Goal: Information Seeking & Learning: Learn about a topic

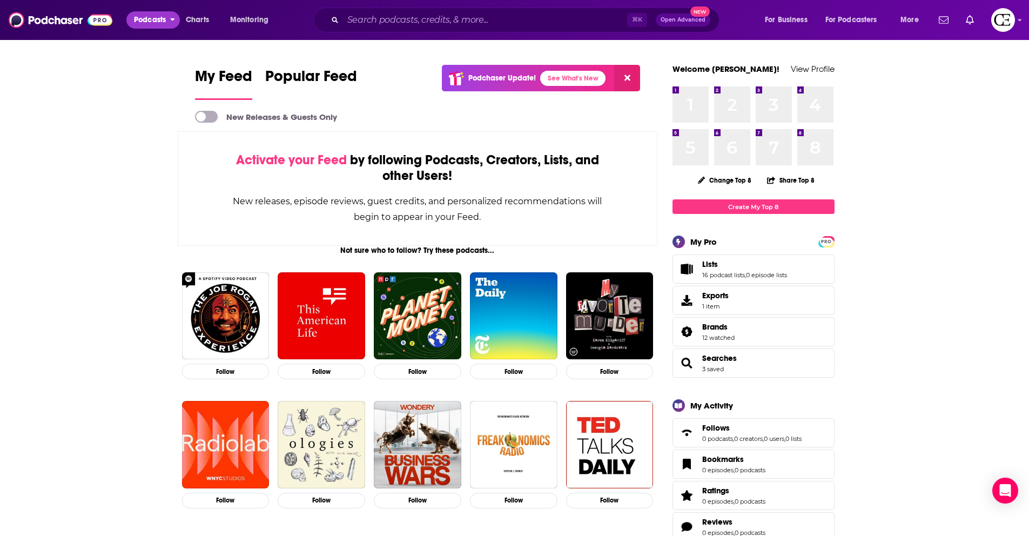
click at [170, 24] on button "Podcasts" at bounding box center [152, 19] width 53 height 17
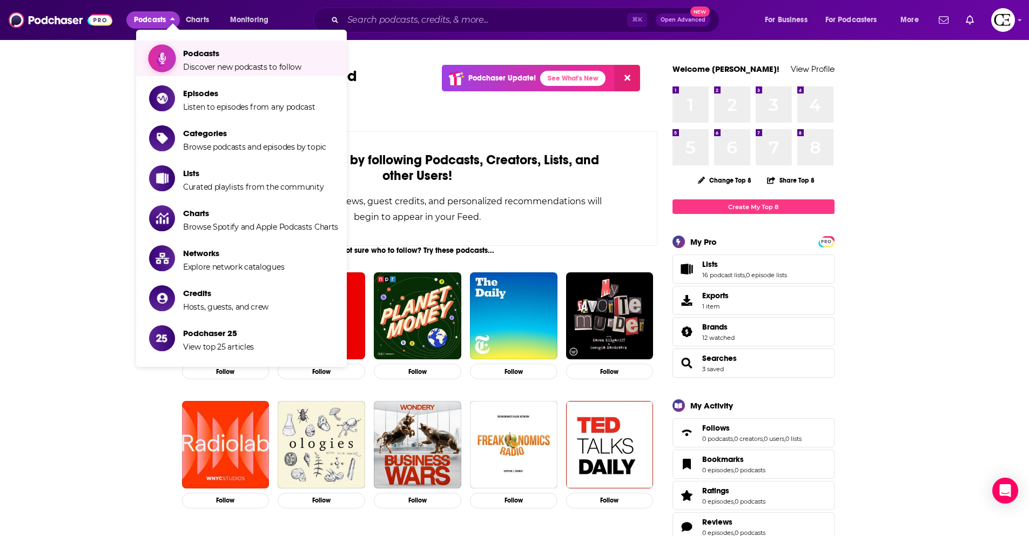
click at [179, 64] on link "Podcasts Discover new podcasts to follow" at bounding box center [243, 58] width 189 height 27
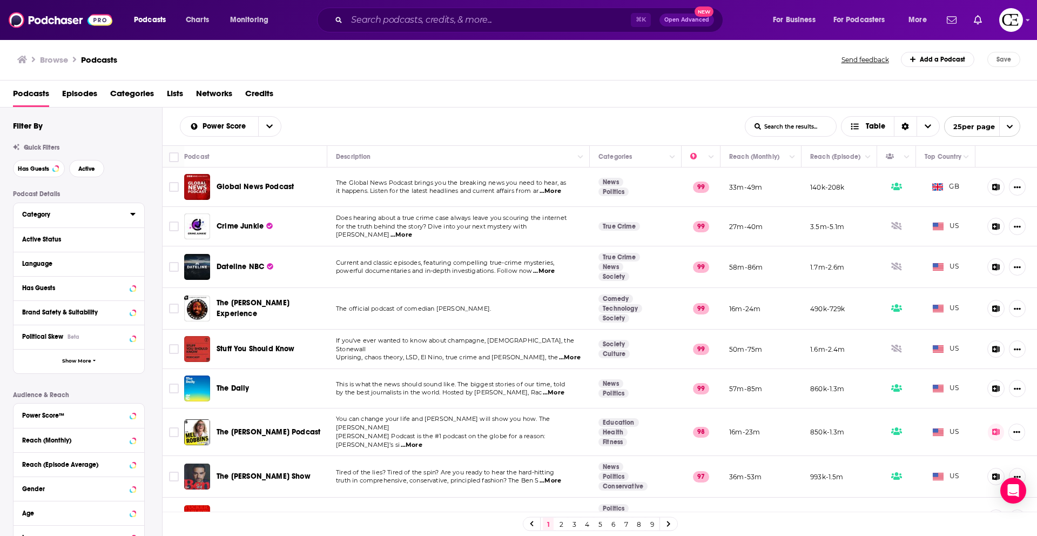
click at [130, 214] on icon at bounding box center [132, 214] width 5 height 9
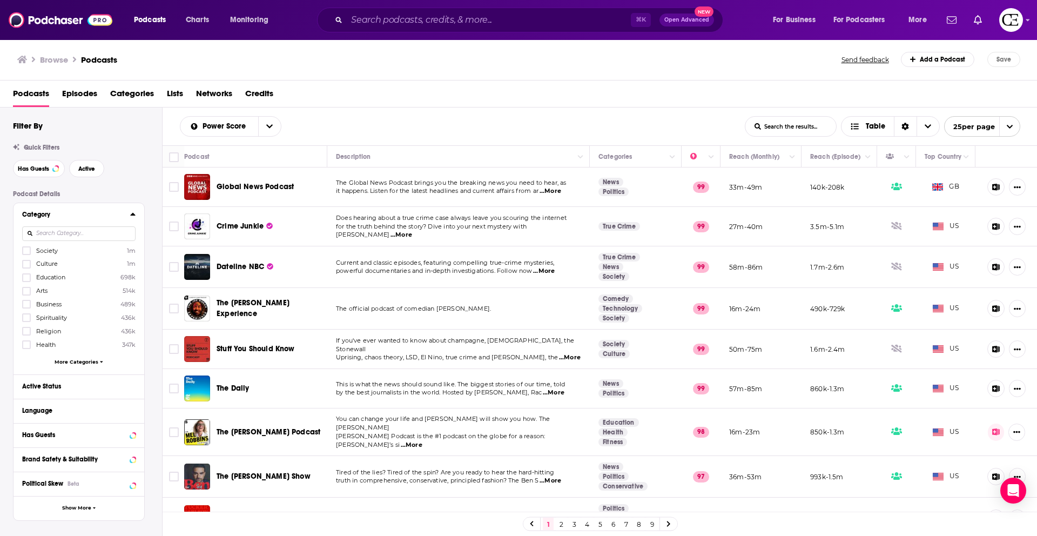
click at [100, 361] on icon at bounding box center [101, 362] width 3 height 2
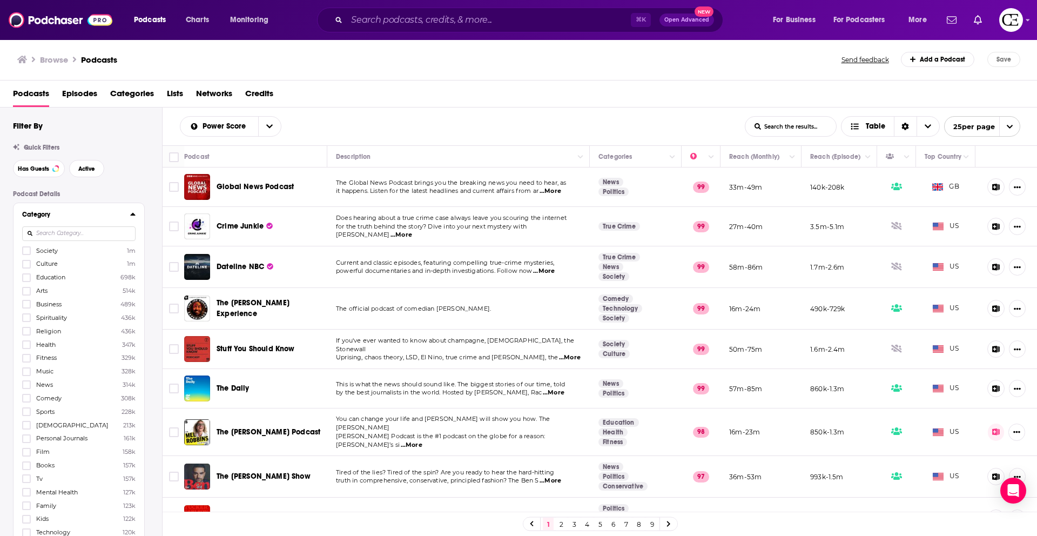
click at [86, 233] on input at bounding box center [78, 233] width 113 height 15
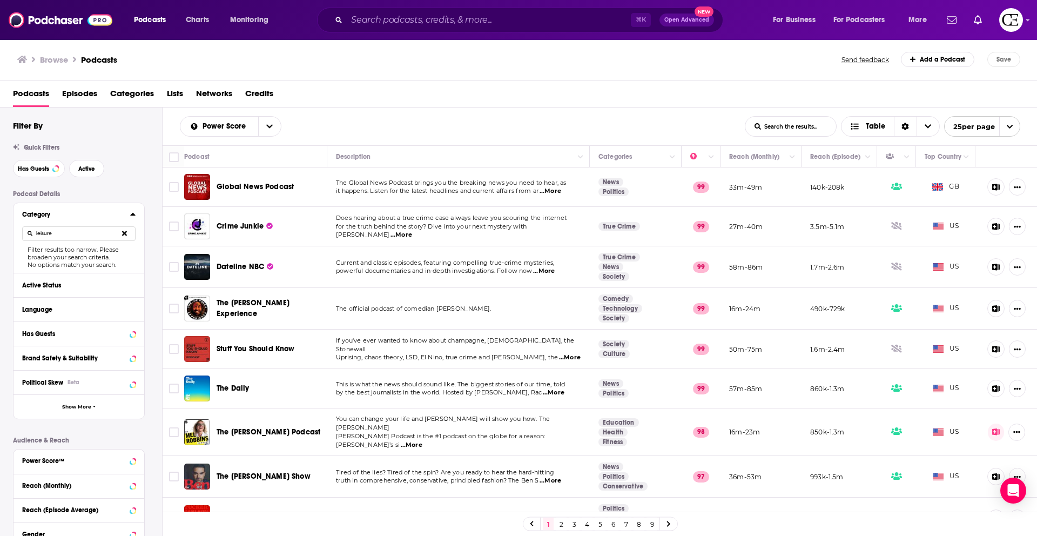
type input "leisure"
click at [123, 232] on icon at bounding box center [124, 233] width 5 height 5
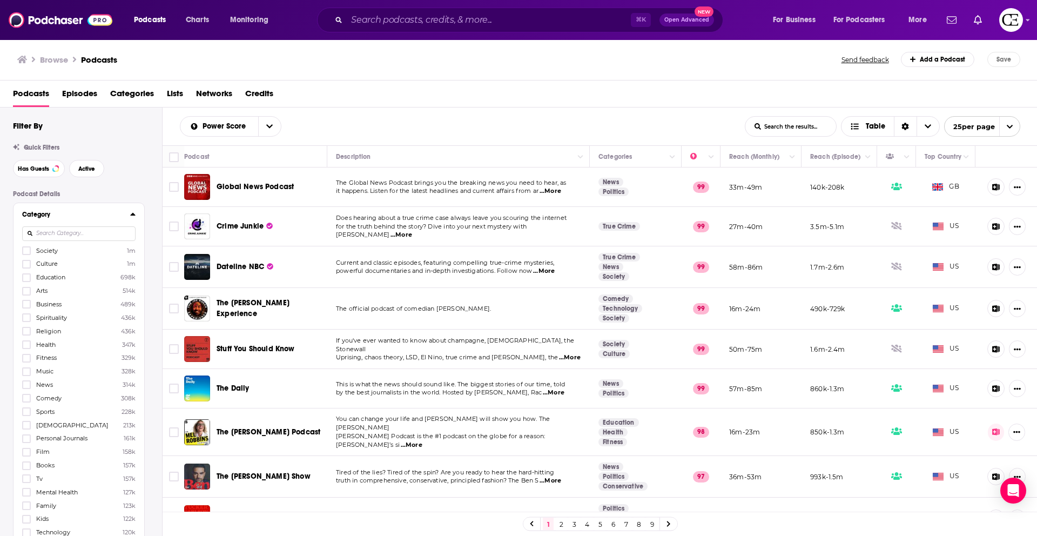
click at [87, 232] on input at bounding box center [78, 233] width 113 height 15
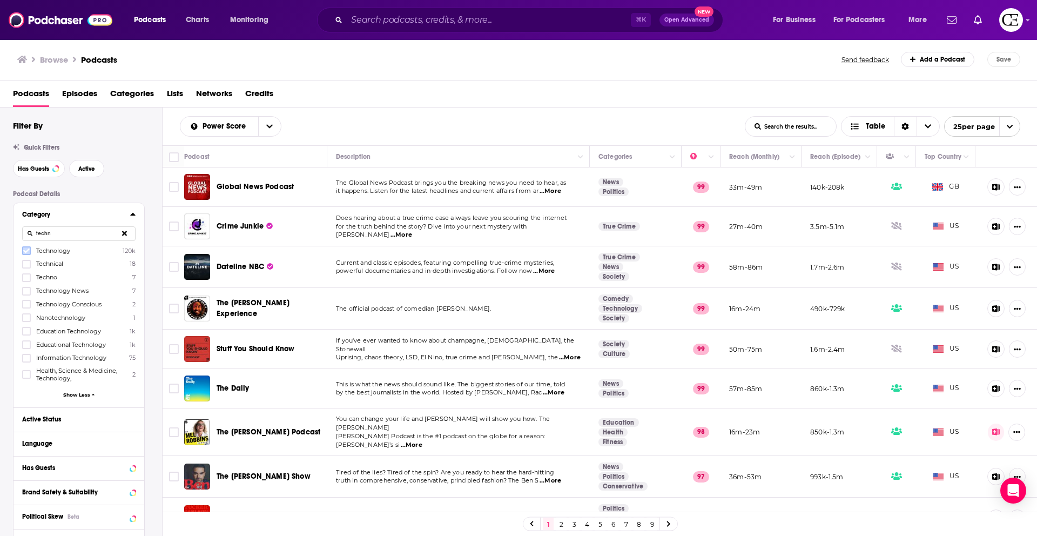
type input "techn"
click at [27, 253] on icon at bounding box center [26, 250] width 6 height 6
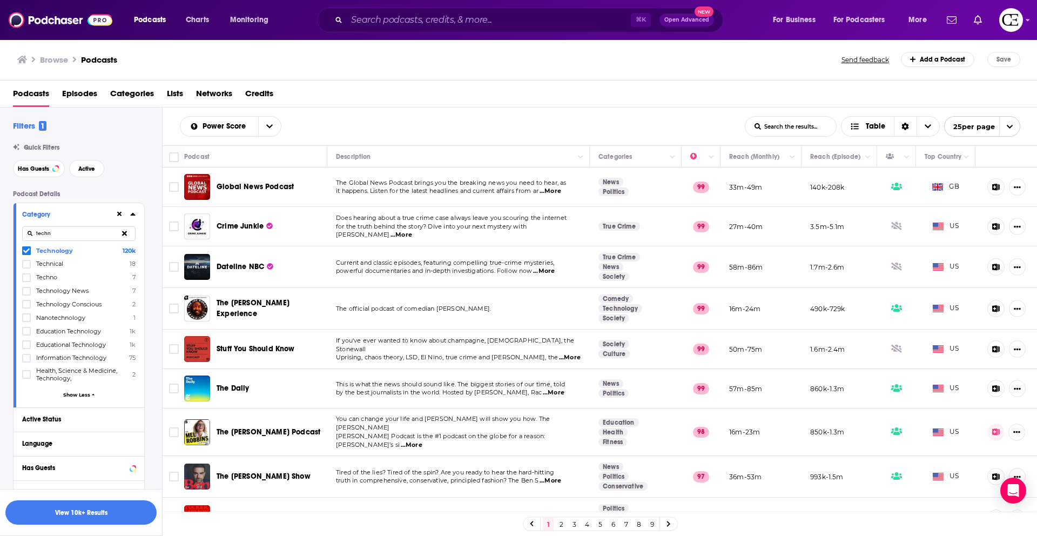
click at [123, 216] on button at bounding box center [119, 214] width 9 height 9
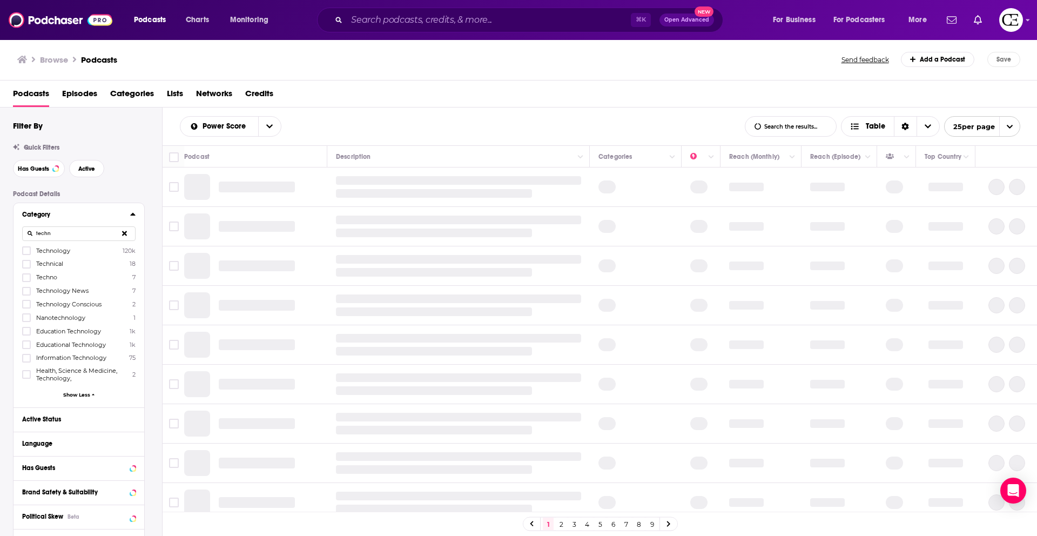
click at [126, 236] on icon at bounding box center [124, 233] width 5 height 7
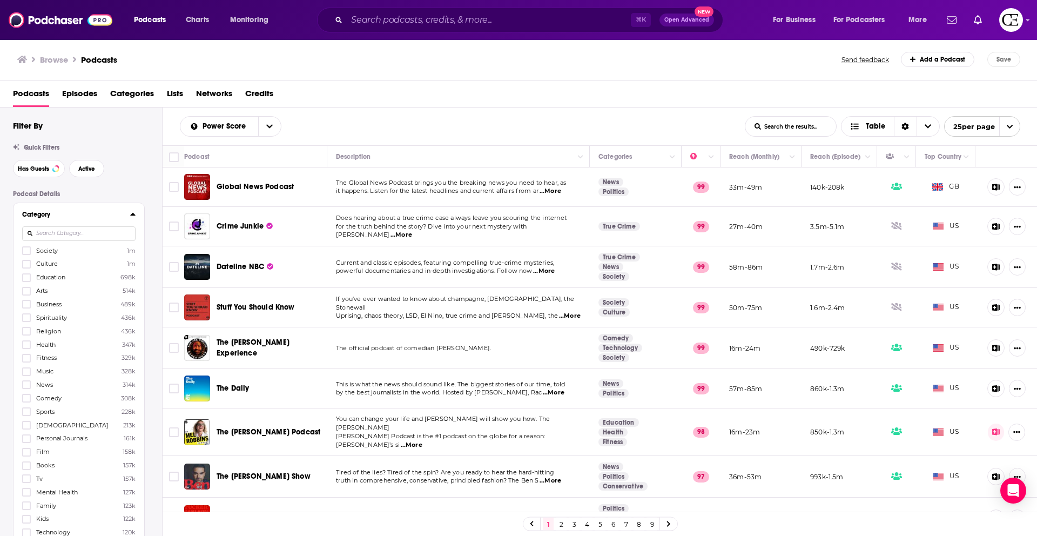
click at [58, 227] on input at bounding box center [78, 233] width 113 height 15
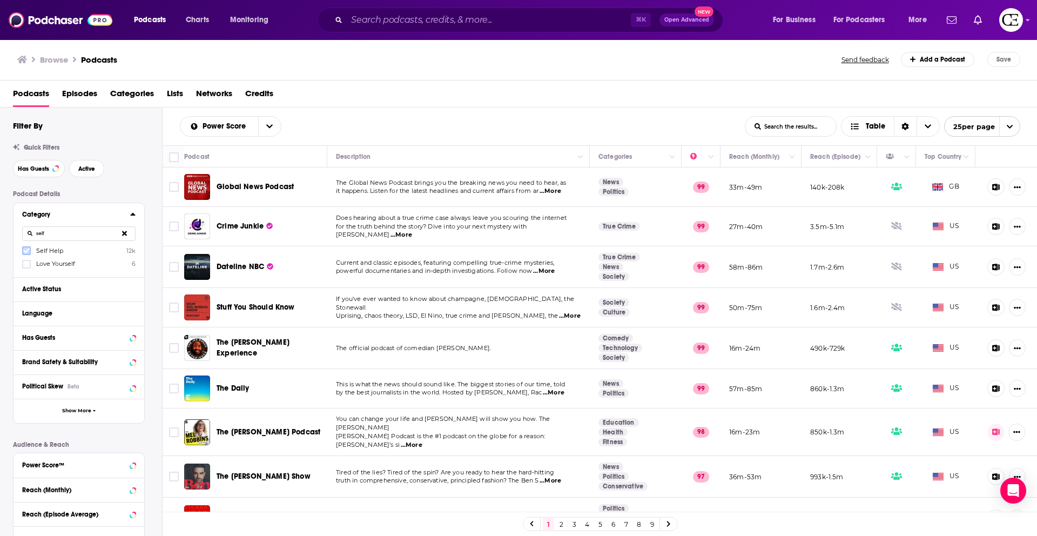
type input "self"
click at [30, 248] on label at bounding box center [26, 250] width 9 height 9
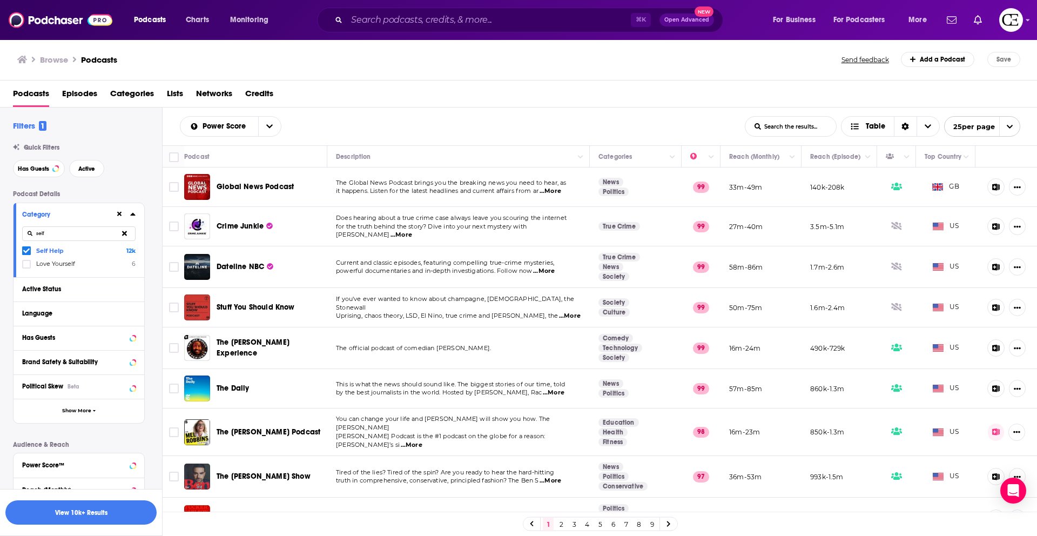
click at [124, 235] on icon at bounding box center [124, 233] width 5 height 7
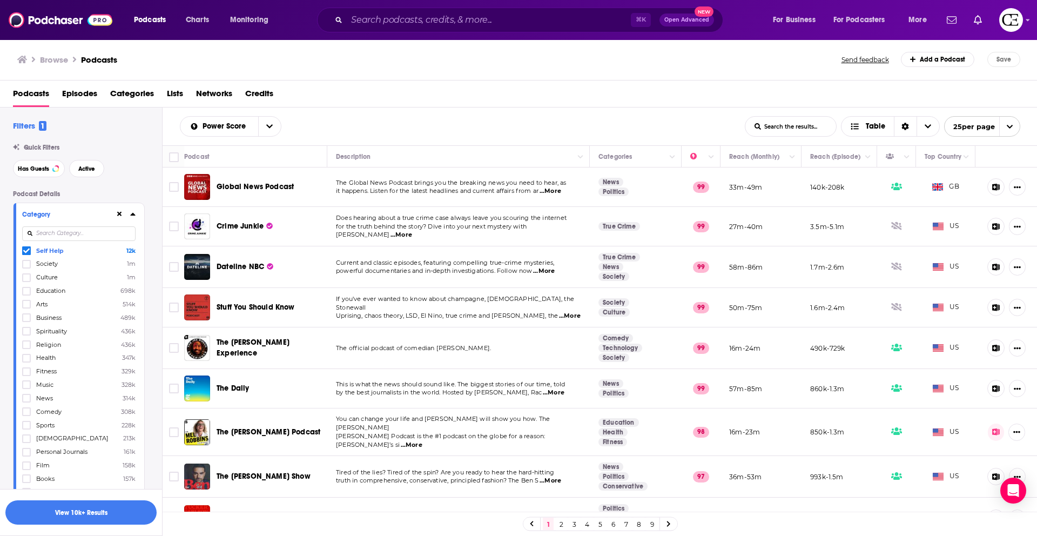
click at [81, 231] on input at bounding box center [78, 233] width 113 height 15
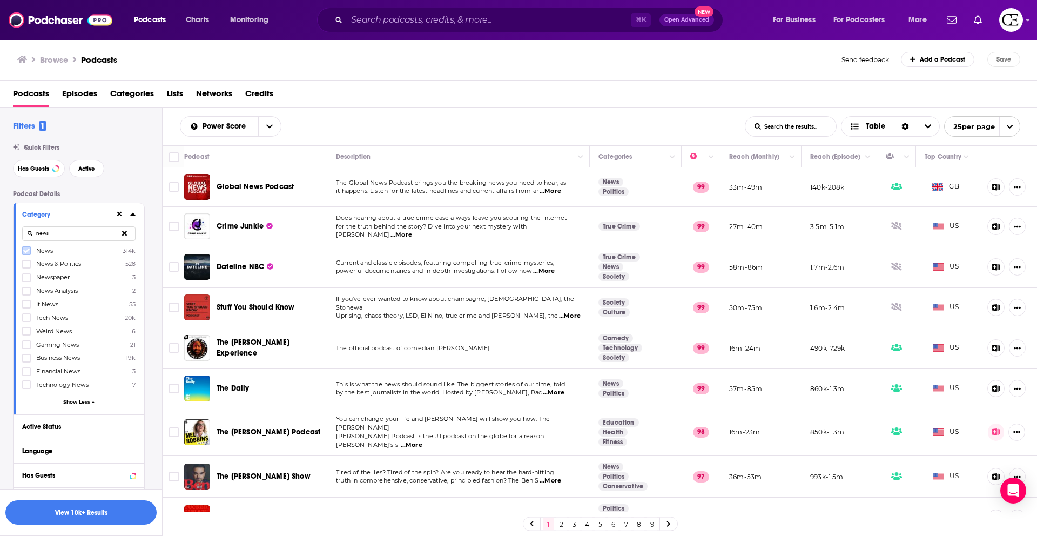
type input "news"
click at [30, 249] on label at bounding box center [26, 250] width 9 height 9
click at [31, 263] on div at bounding box center [27, 263] width 11 height 9
click at [26, 267] on input "multiSelectOption-news-politics-1" at bounding box center [26, 267] width 0 height 0
click at [126, 233] on icon at bounding box center [124, 233] width 5 height 7
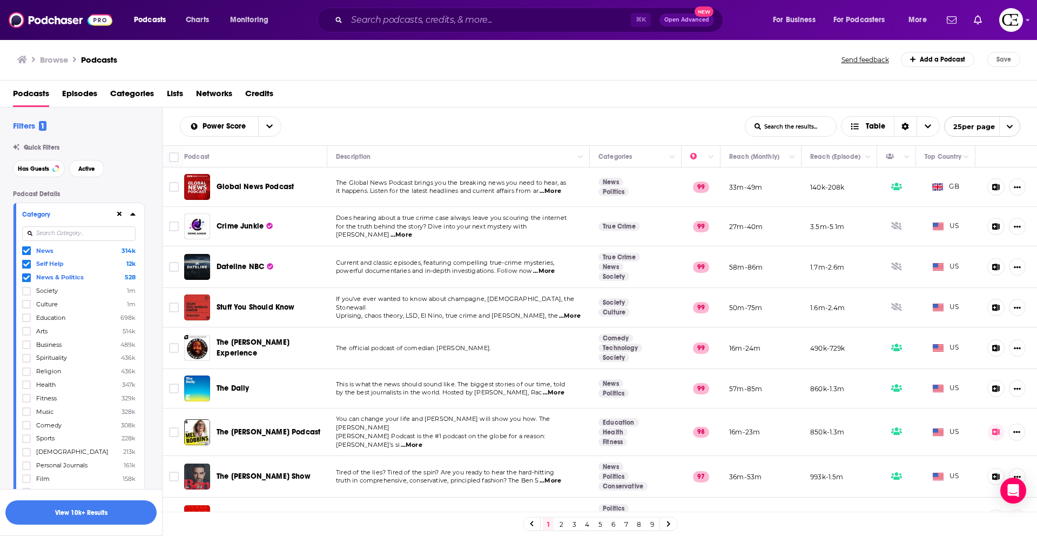
scroll to position [2, 0]
click at [109, 228] on input at bounding box center [78, 231] width 113 height 15
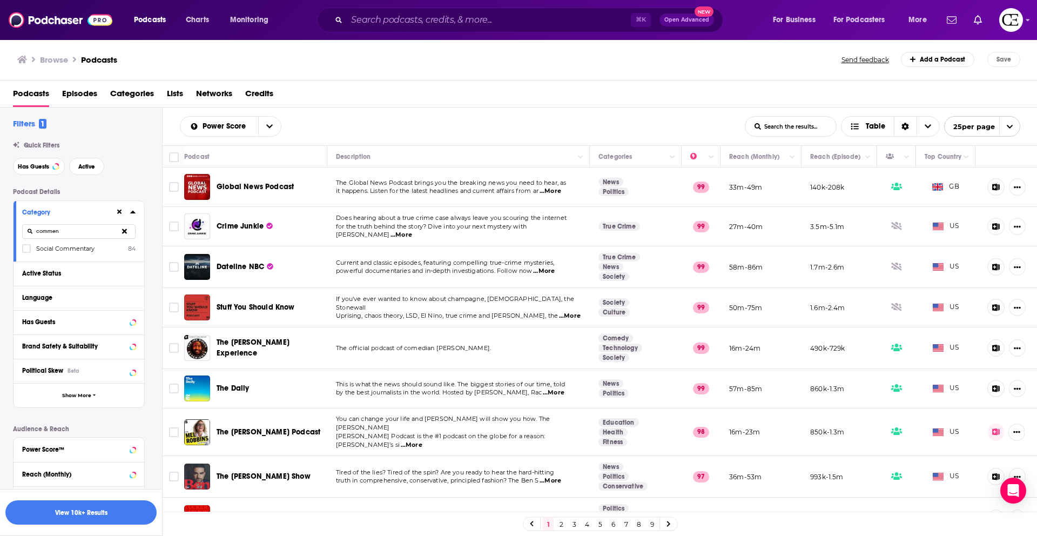
type input "commen"
click at [126, 231] on icon at bounding box center [124, 230] width 5 height 7
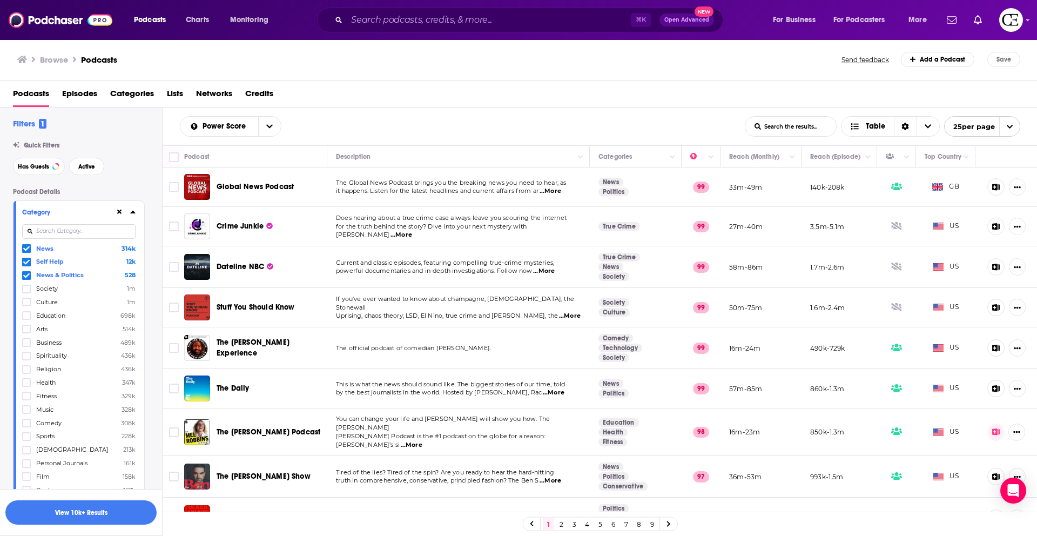
click at [98, 229] on input at bounding box center [78, 231] width 113 height 15
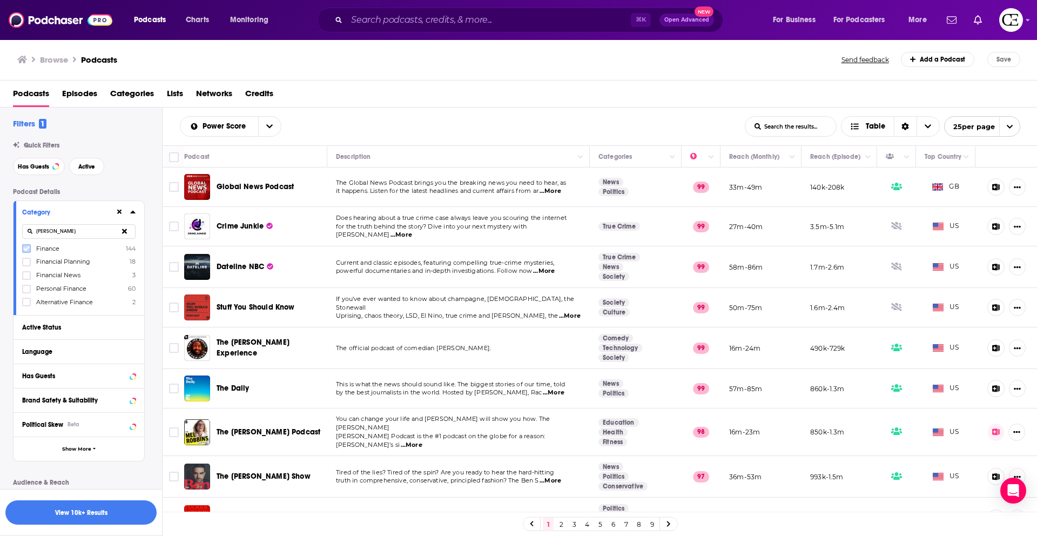
type input "finan"
click at [25, 251] on icon at bounding box center [26, 248] width 6 height 6
click at [127, 231] on button at bounding box center [124, 231] width 22 height 25
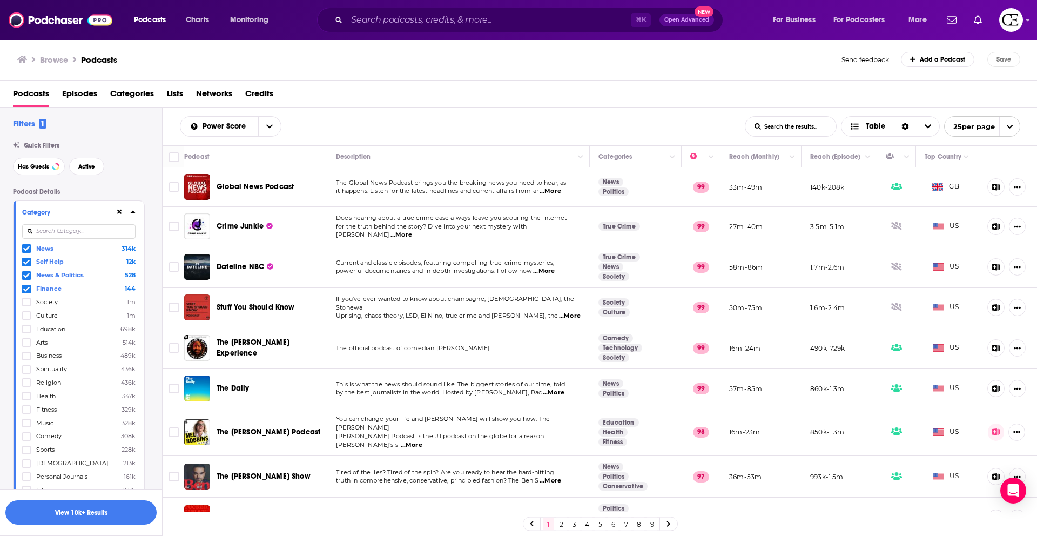
click at [100, 234] on input at bounding box center [78, 231] width 113 height 15
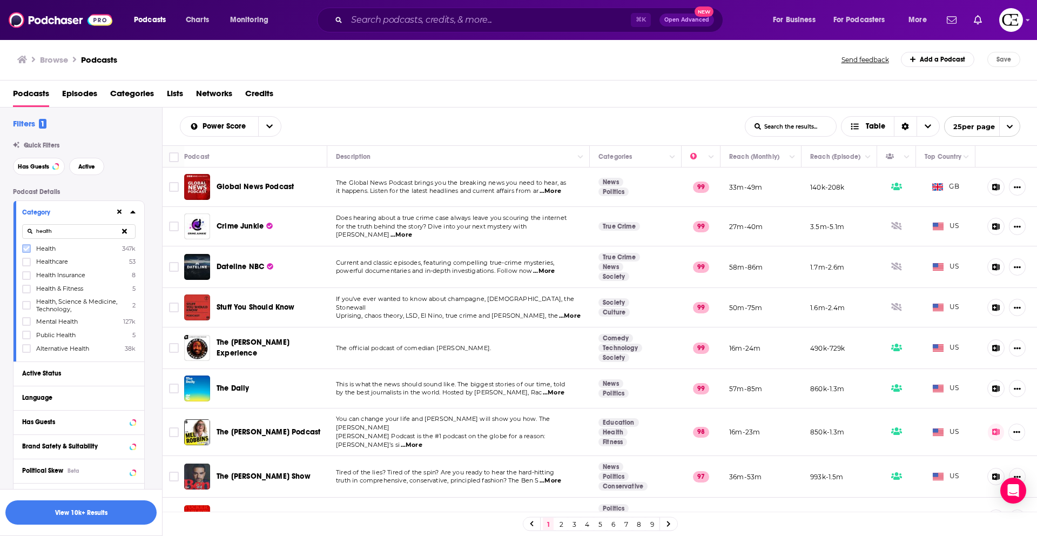
type input "health"
click at [25, 251] on icon at bounding box center [26, 248] width 6 height 6
click at [27, 287] on icon at bounding box center [26, 288] width 6 height 5
click at [125, 228] on icon at bounding box center [124, 230] width 5 height 7
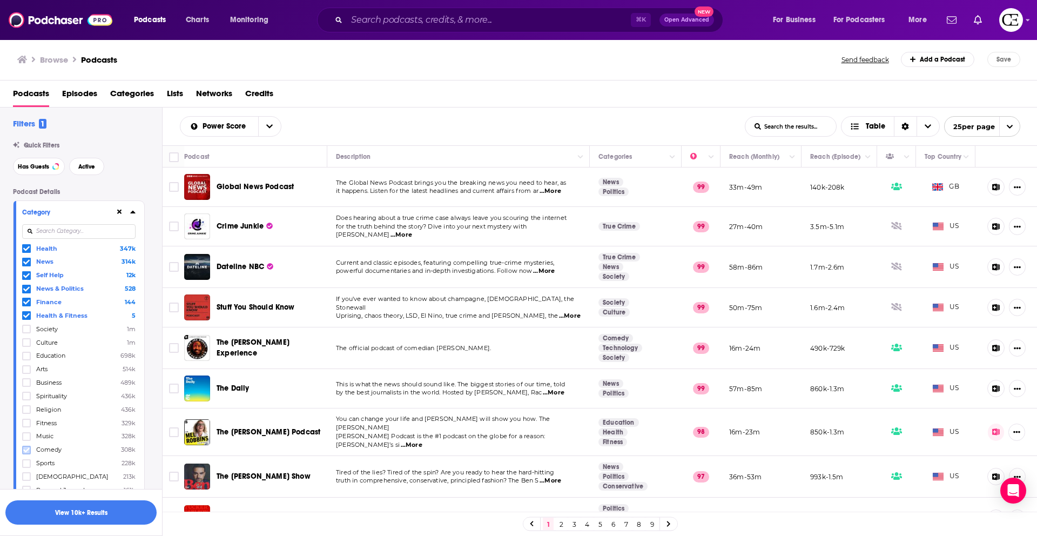
click at [24, 452] on icon at bounding box center [26, 450] width 6 height 6
click at [110, 230] on input at bounding box center [78, 231] width 113 height 15
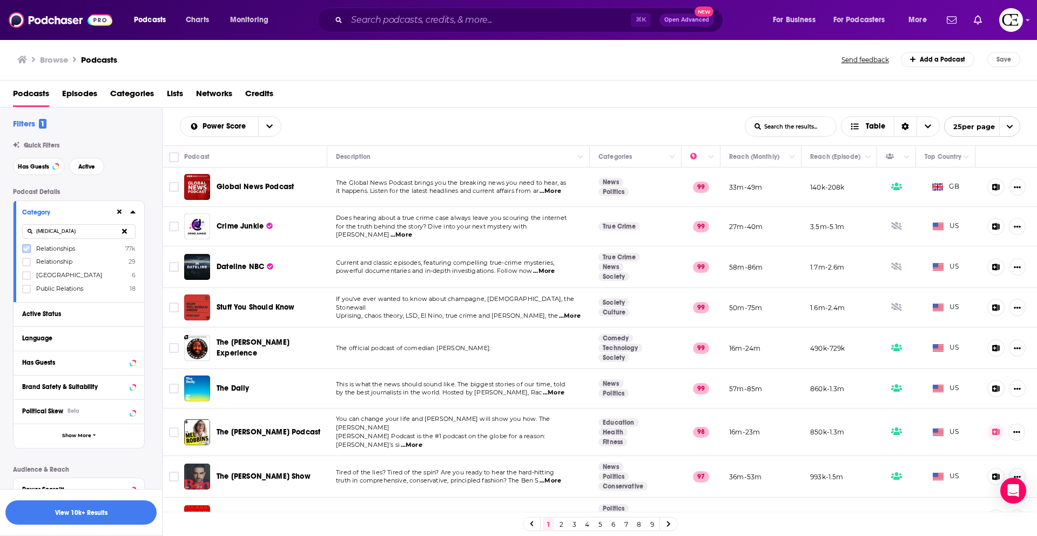
type input "rela"
click at [26, 248] on icon at bounding box center [26, 248] width 6 height 5
click at [134, 212] on icon at bounding box center [132, 212] width 5 height 3
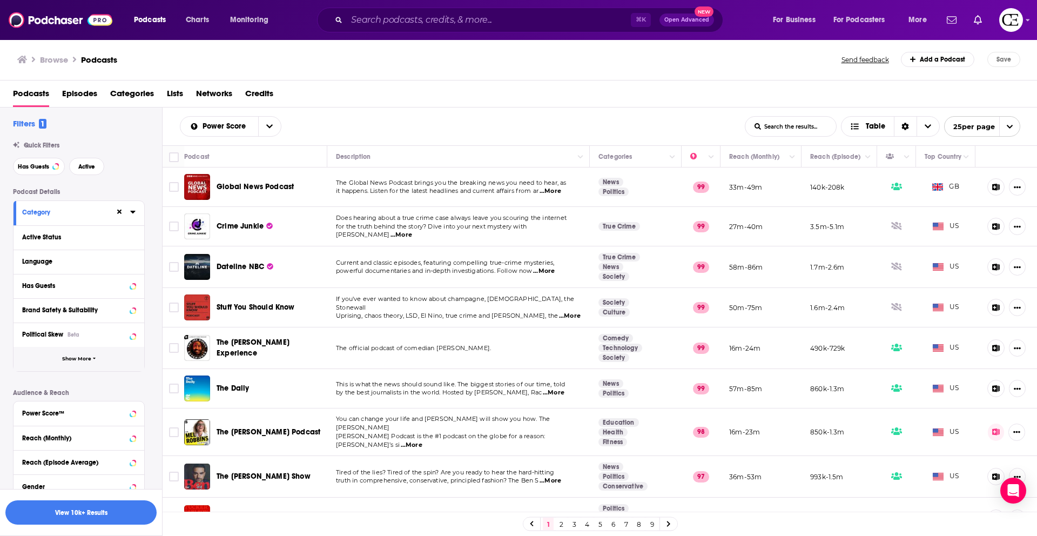
click at [102, 354] on button "Show More" at bounding box center [79, 359] width 131 height 24
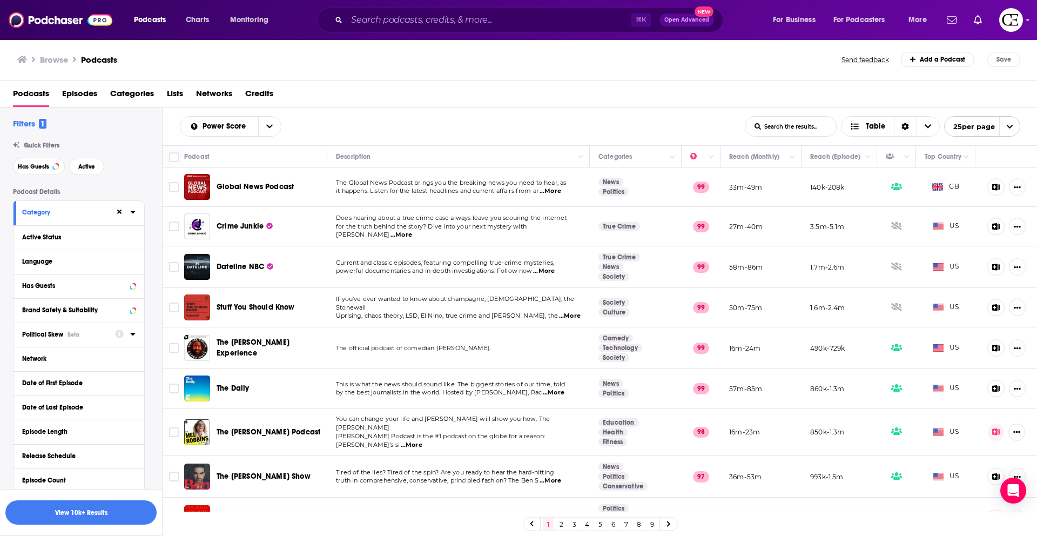
click at [133, 335] on icon at bounding box center [132, 334] width 5 height 3
click at [131, 338] on icon at bounding box center [132, 333] width 5 height 9
click at [130, 361] on icon at bounding box center [132, 358] width 5 height 9
click at [30, 396] on label at bounding box center [26, 395] width 9 height 9
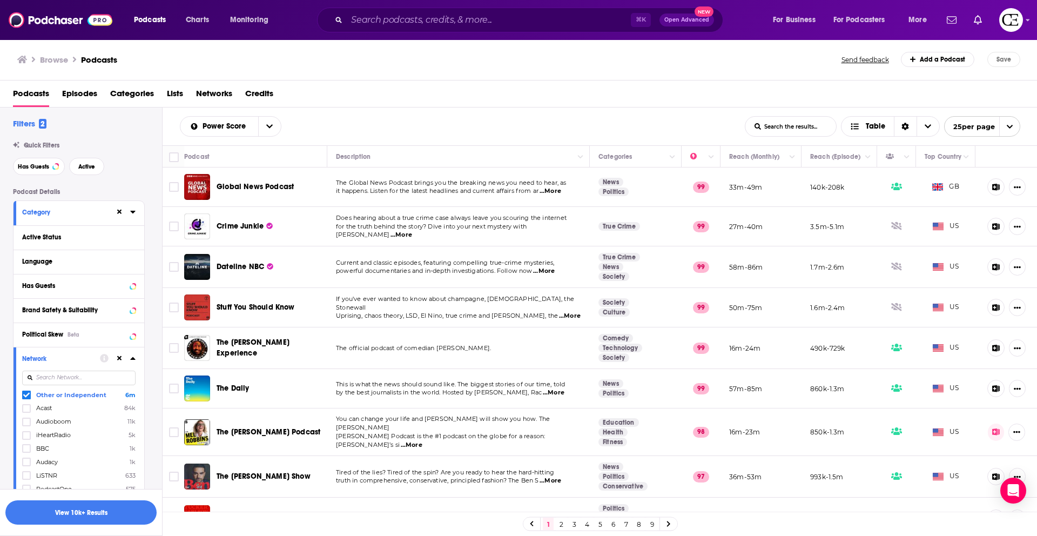
click at [133, 358] on icon at bounding box center [132, 358] width 5 height 3
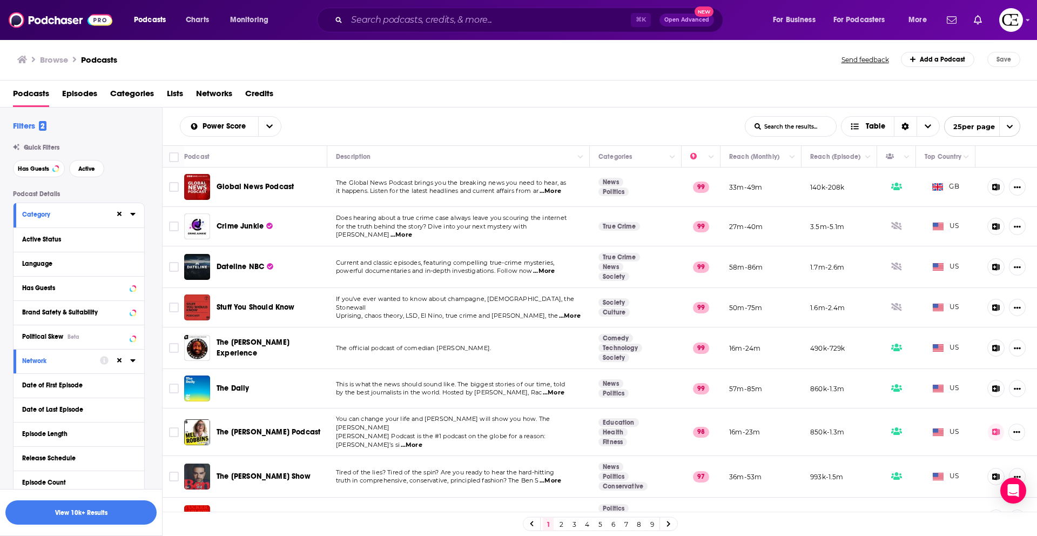
click at [148, 181] on div "Filters 2 Quick Filters Has Guests Active Podcast Details Category Active Statu…" at bounding box center [87, 465] width 149 height 690
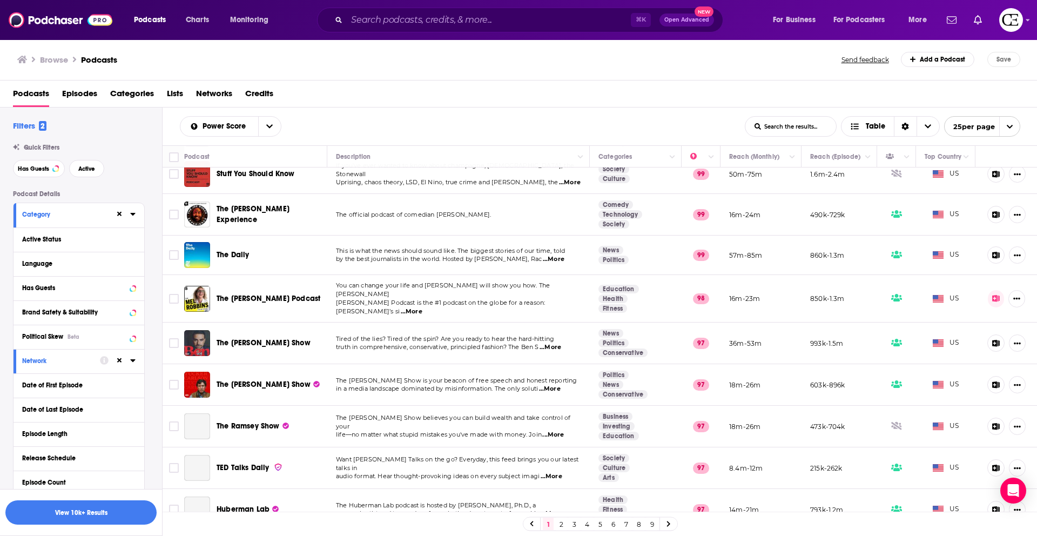
scroll to position [143, 0]
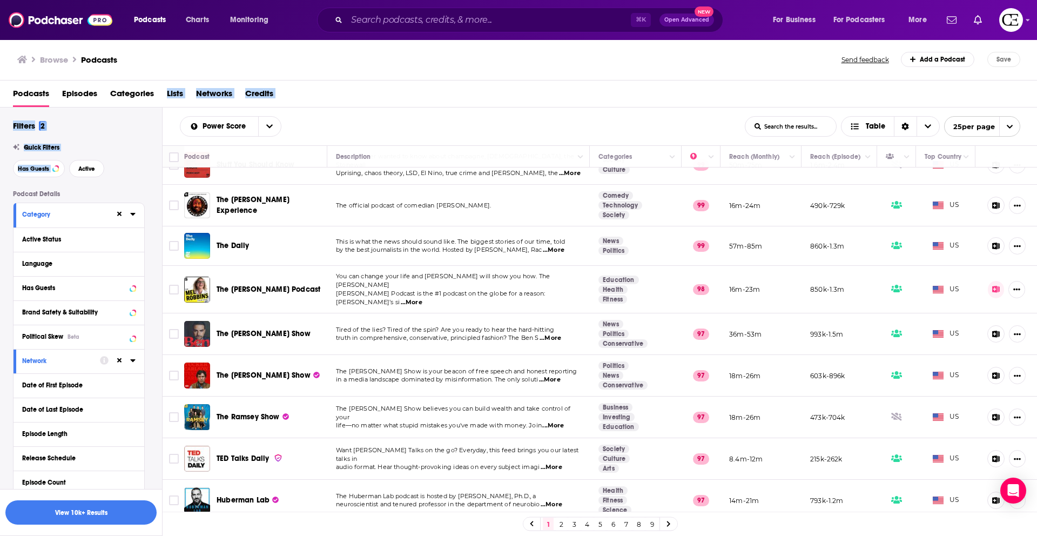
drag, startPoint x: 125, startPoint y: 163, endPoint x: 143, endPoint y: 104, distance: 61.4
click at [143, 104] on div "Browse Podcasts Send feedback Add a Podcast Save Podcasts Episodes Categories L…" at bounding box center [519, 287] width 1038 height 497
click at [125, 164] on div "Has Guests Active" at bounding box center [87, 168] width 149 height 17
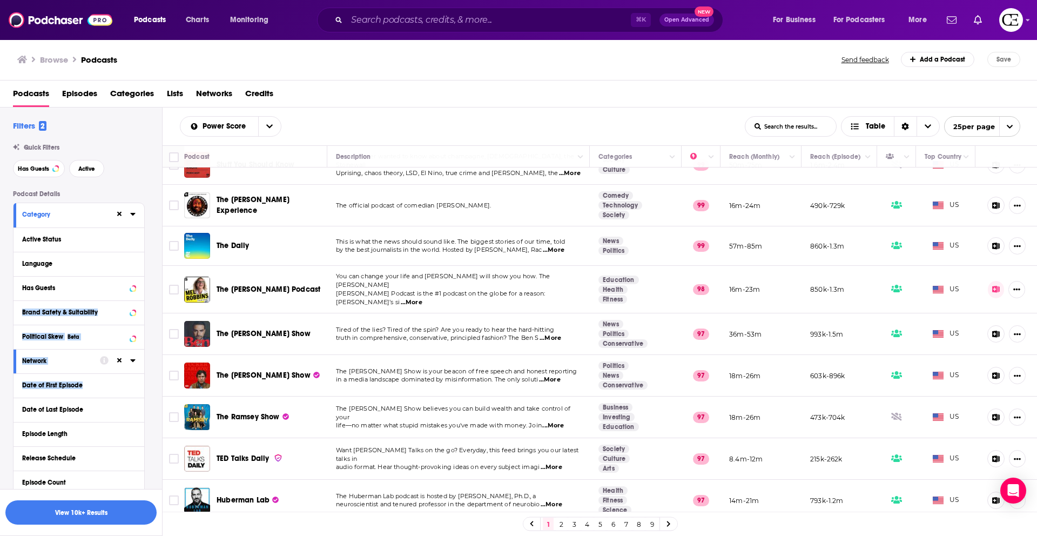
drag, startPoint x: 147, startPoint y: 396, endPoint x: 152, endPoint y: 301, distance: 95.7
click at [152, 301] on div "Podcast Details Category Active Status Language Has Guests Brand Safety & Suita…" at bounding box center [87, 491] width 149 height 603
click at [141, 178] on div "Filters 2 Quick Filters Has Guests Active Podcast Details Category Active Statu…" at bounding box center [87, 465] width 149 height 690
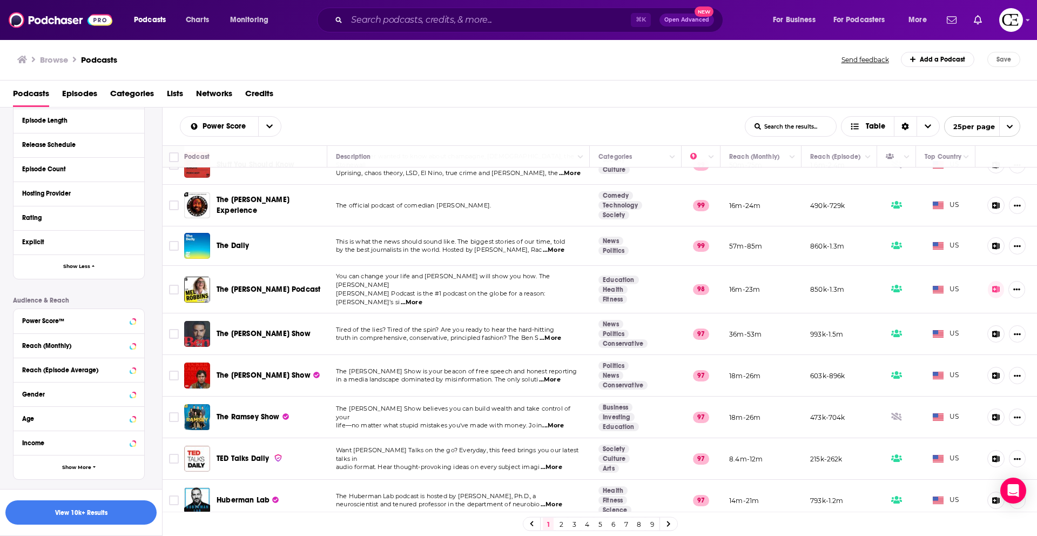
scroll to position [337, 0]
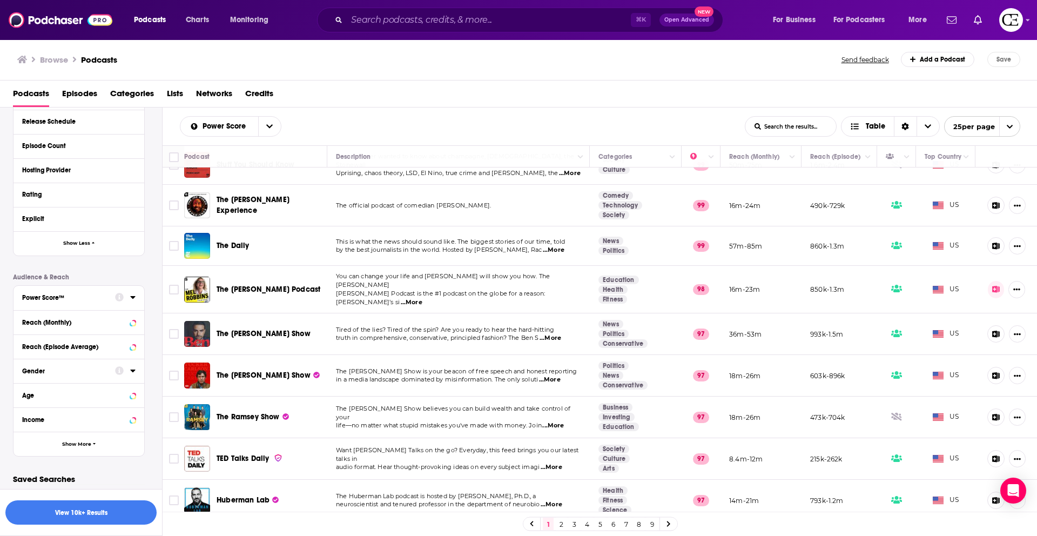
click at [72, 370] on div "Gender" at bounding box center [65, 371] width 86 height 8
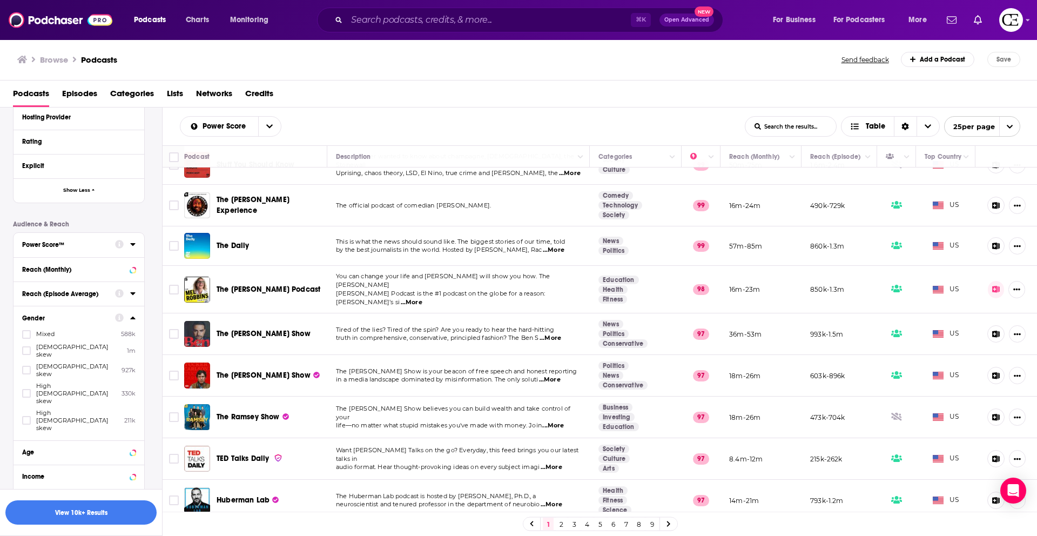
scroll to position [407, 0]
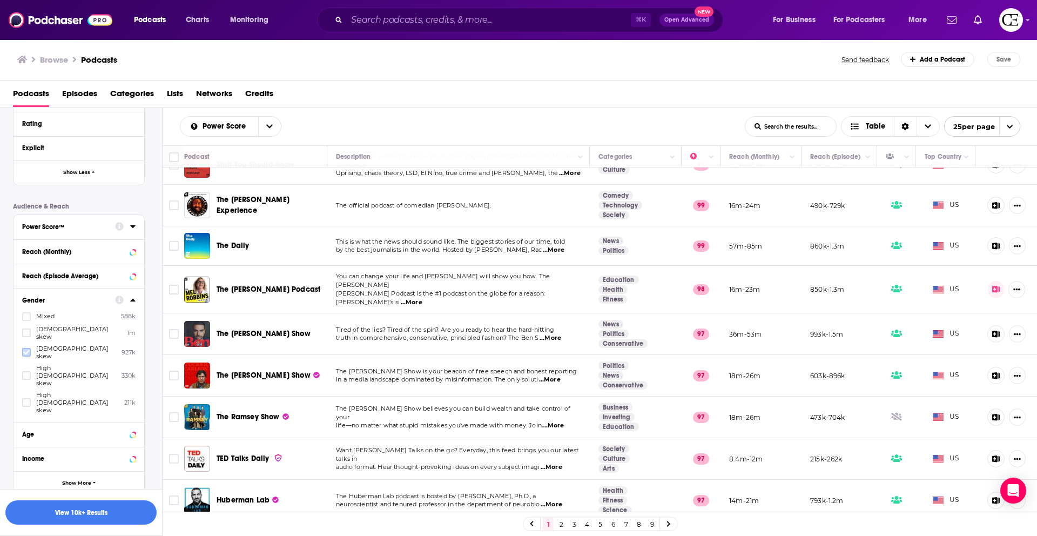
click at [24, 348] on label at bounding box center [26, 352] width 9 height 9
click at [25, 399] on icon at bounding box center [26, 402] width 6 height 6
click at [136, 300] on div "Gender Female skew 927k High female skew 211k Mixed 588k Male skew 1m High male…" at bounding box center [79, 355] width 131 height 134
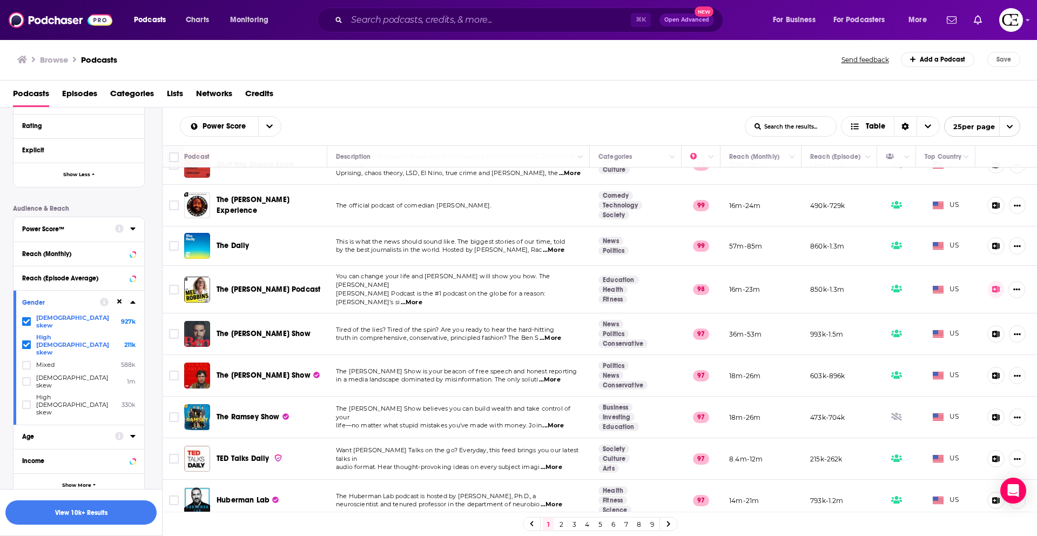
scroll to position [403, 0]
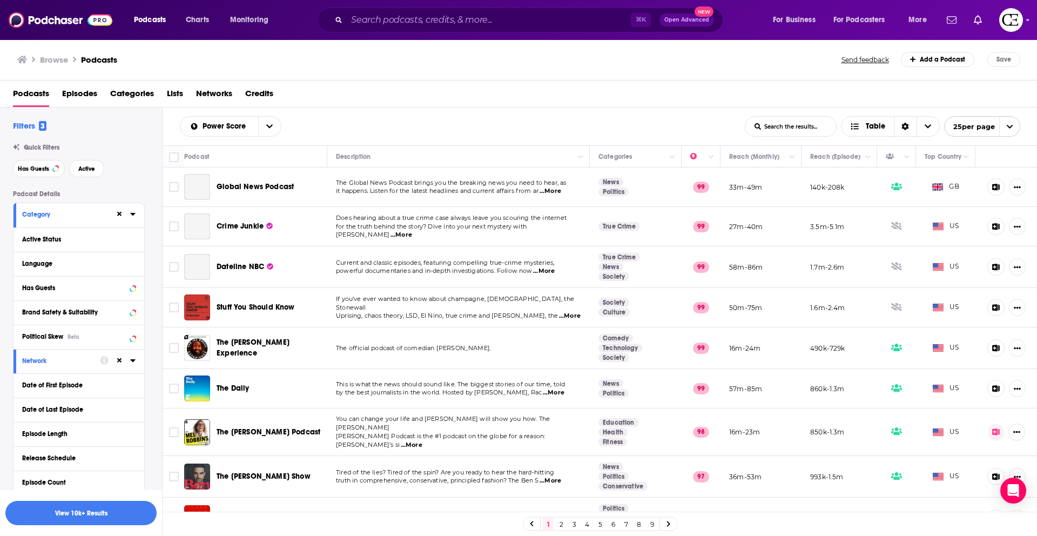
scroll to position [143, 0]
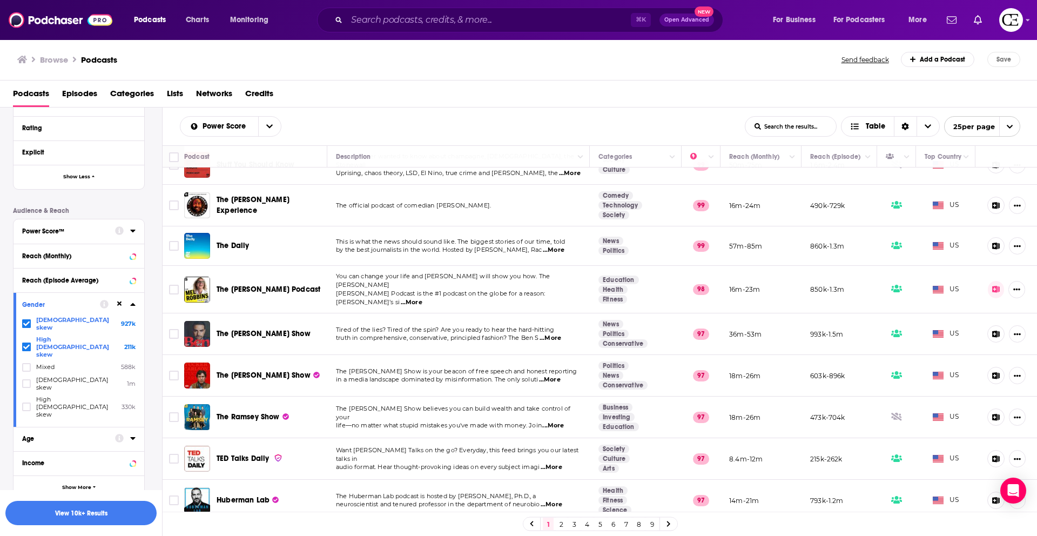
click at [132, 437] on icon at bounding box center [132, 438] width 5 height 3
click at [133, 458] on icon at bounding box center [132, 462] width 5 height 9
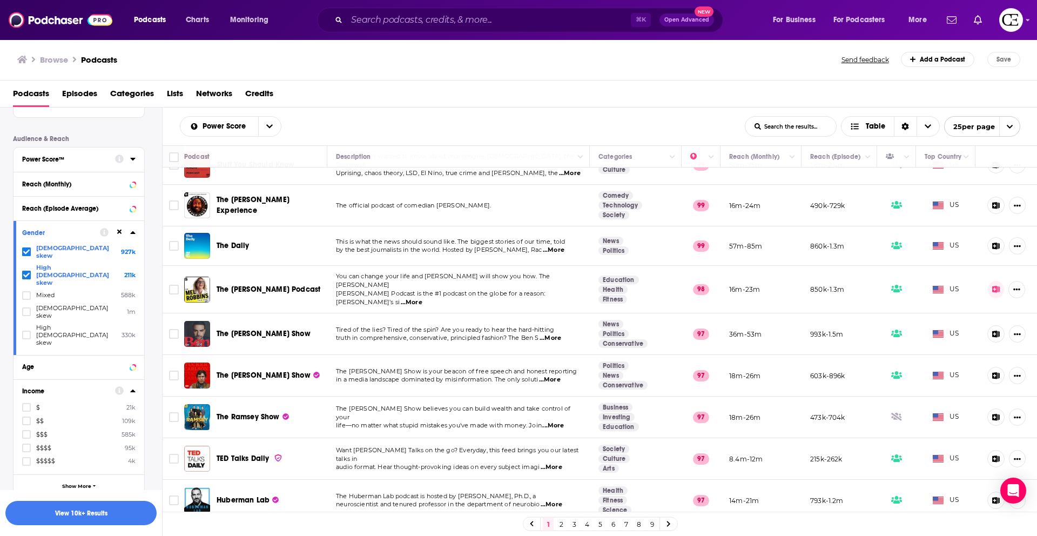
scroll to position [478, 0]
click at [28, 441] on icon at bounding box center [26, 444] width 6 height 6
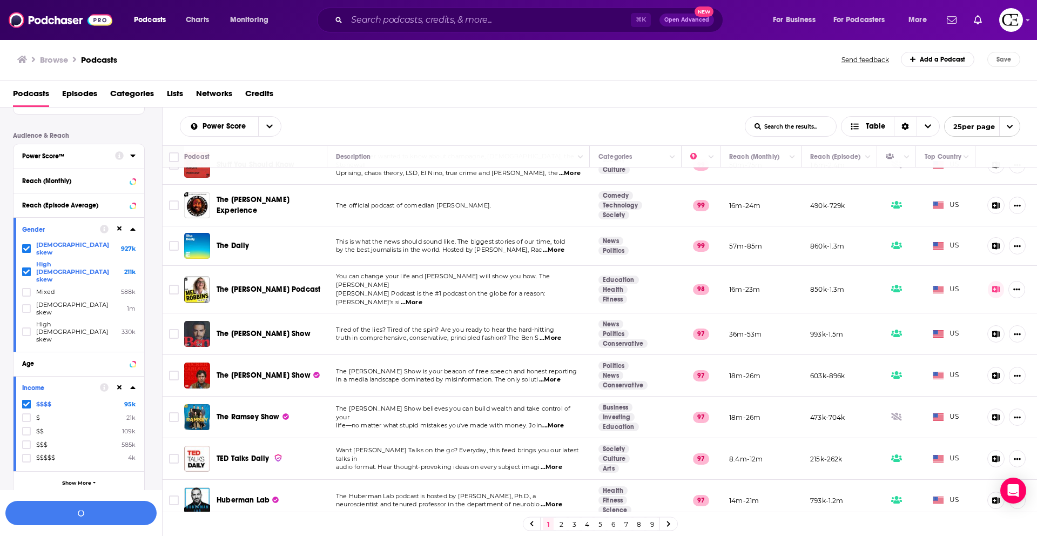
click at [28, 441] on icon at bounding box center [26, 444] width 6 height 6
click at [29, 455] on icon at bounding box center [26, 457] width 6 height 5
click at [137, 376] on div "Income $$$ 585k $$$$ 95k $$$$$ 4k $ 21k $$ 109k" at bounding box center [79, 423] width 131 height 95
click at [133, 386] on icon at bounding box center [132, 387] width 5 height 3
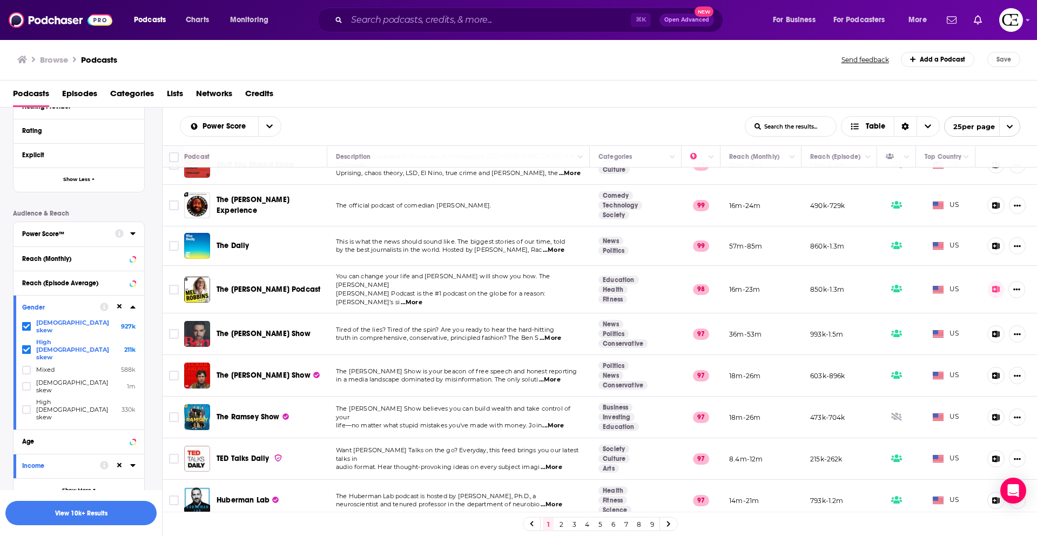
scroll to position [407, 0]
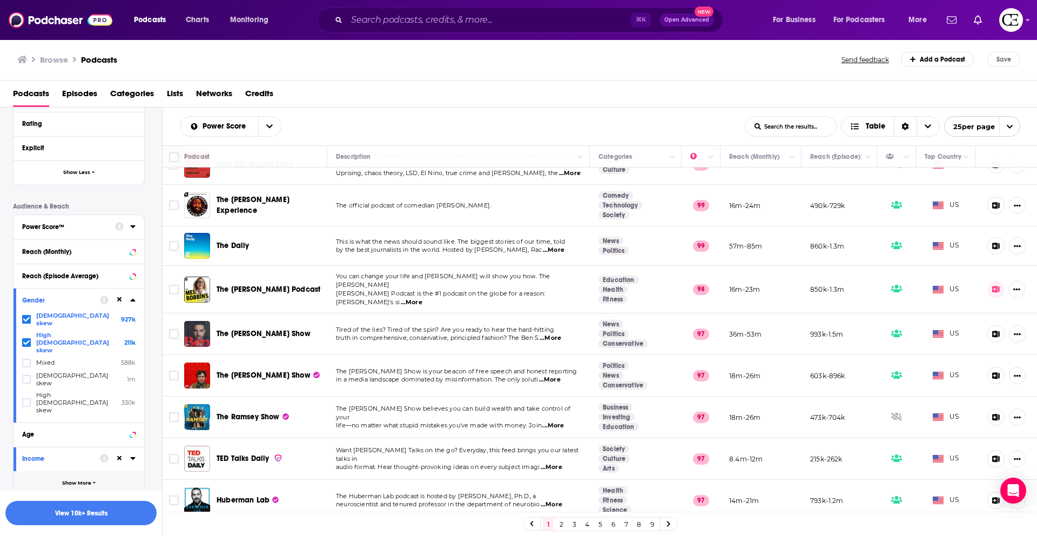
click at [102, 471] on button "Show More" at bounding box center [79, 483] width 131 height 24
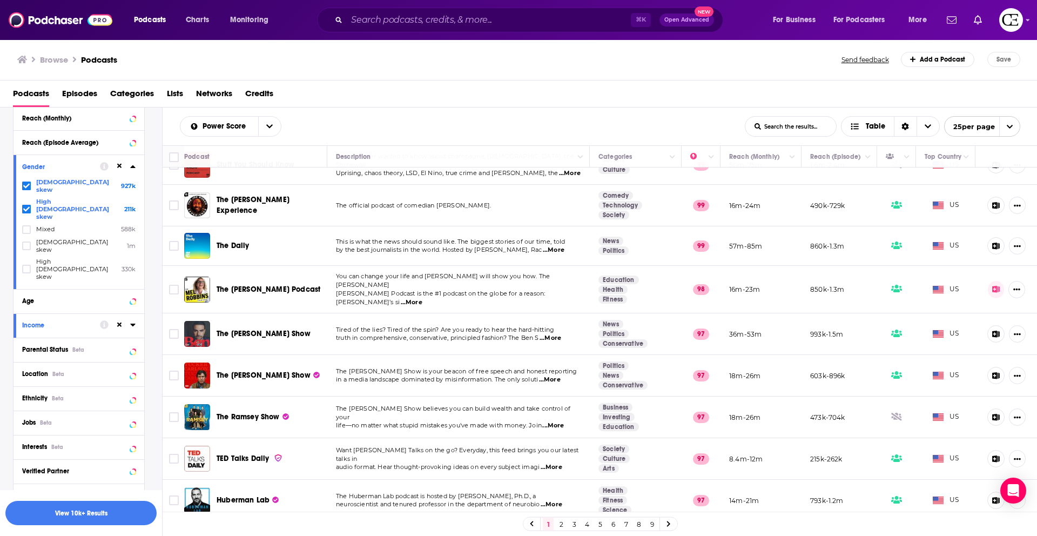
scroll to position [577, 0]
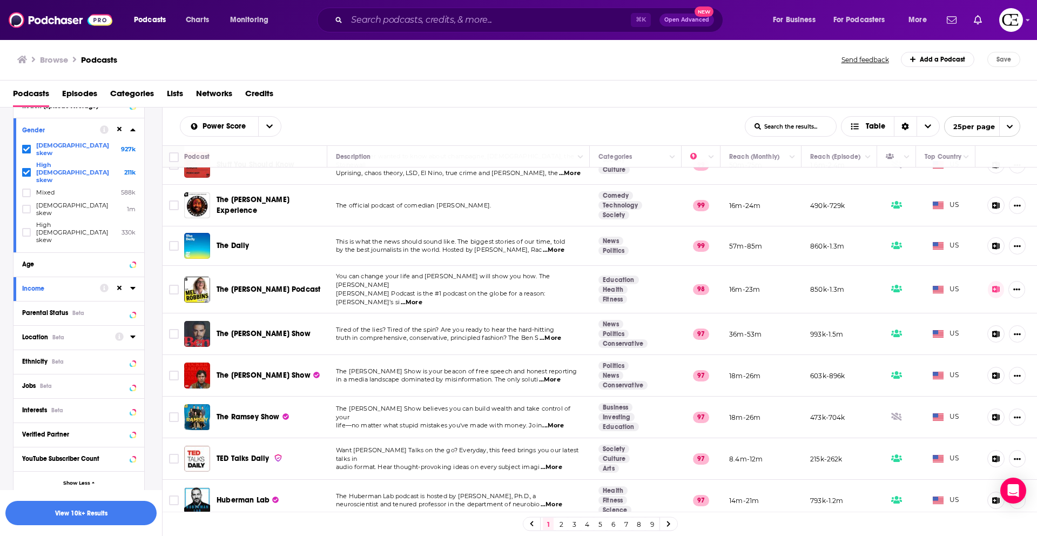
click at [77, 333] on div "Location Beta" at bounding box center [65, 337] width 86 height 8
click at [31, 380] on div at bounding box center [27, 384] width 11 height 9
click at [26, 388] on input "multiSelectOption-unitedstates-0" at bounding box center [26, 388] width 0 height 0
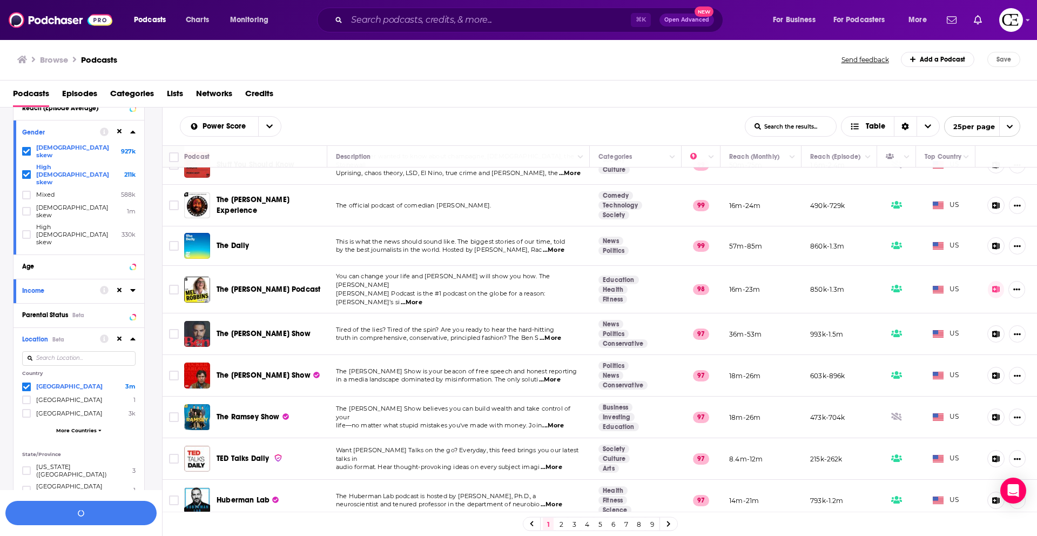
scroll to position [573, 0]
click at [96, 429] on button "More Countries" at bounding box center [78, 432] width 113 height 6
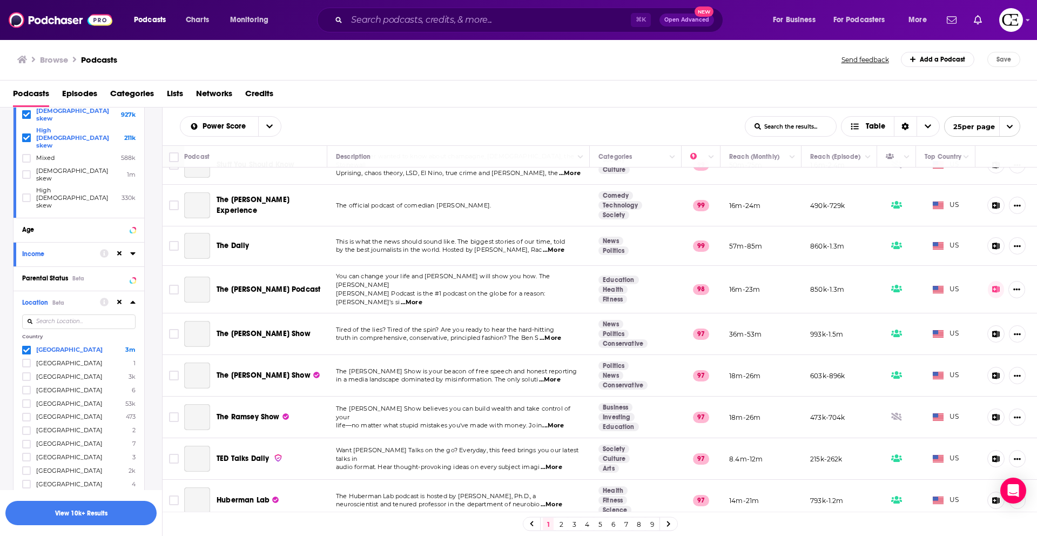
scroll to position [614, 0]
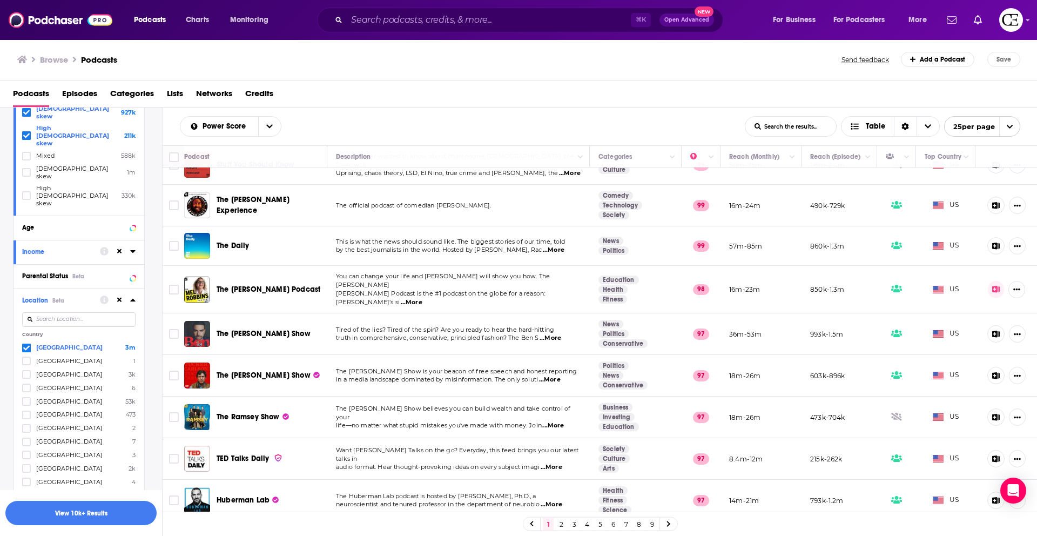
click at [29, 506] on icon at bounding box center [26, 509] width 6 height 6
click at [134, 295] on icon at bounding box center [132, 299] width 5 height 9
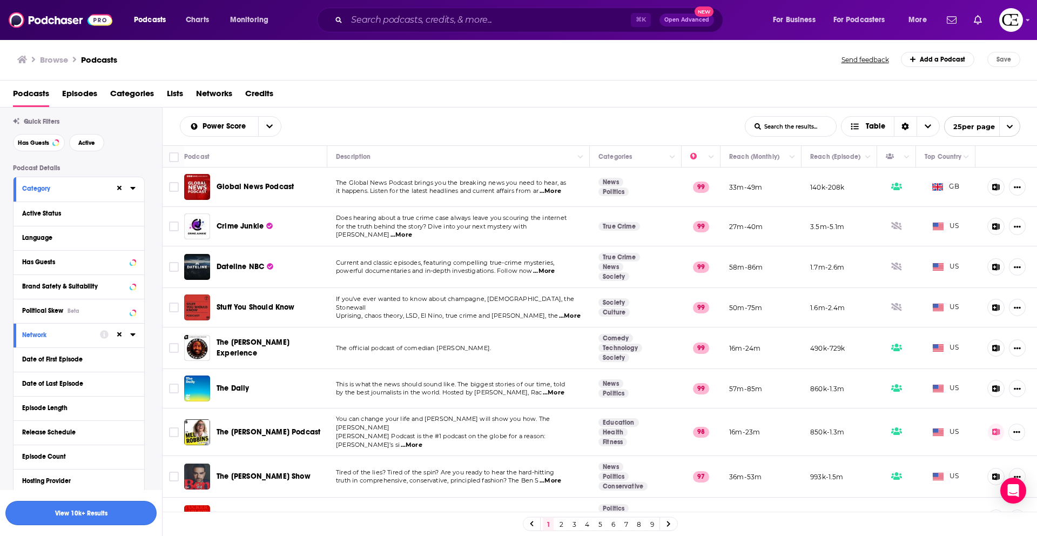
scroll to position [69, 0]
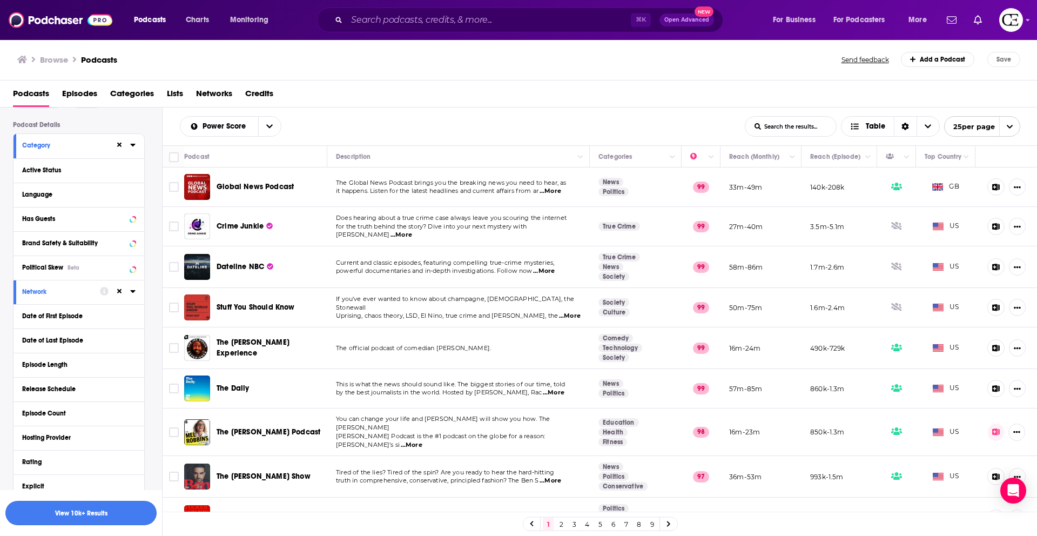
click at [118, 515] on button "View 10k+ Results" at bounding box center [80, 513] width 151 height 24
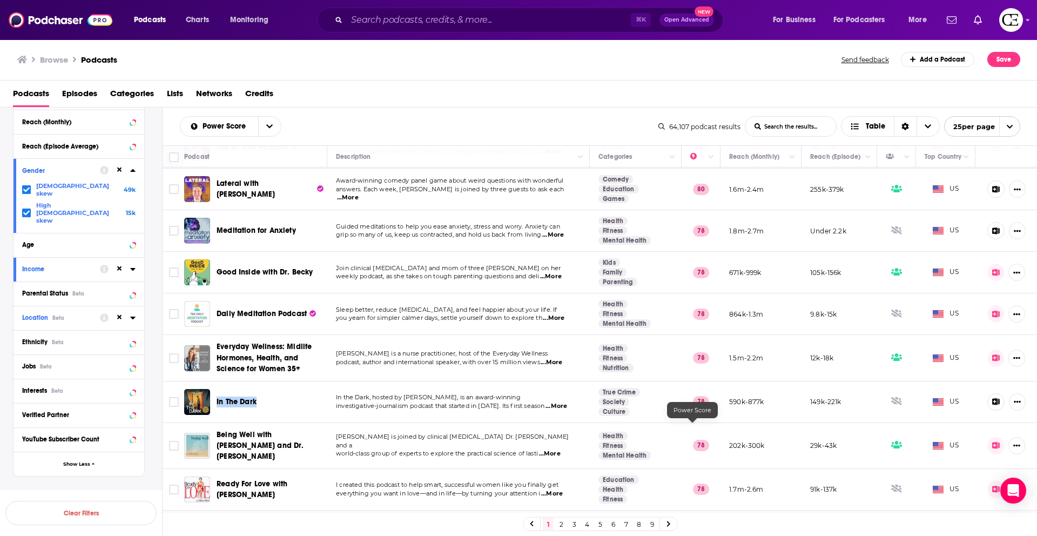
scroll to position [704, 0]
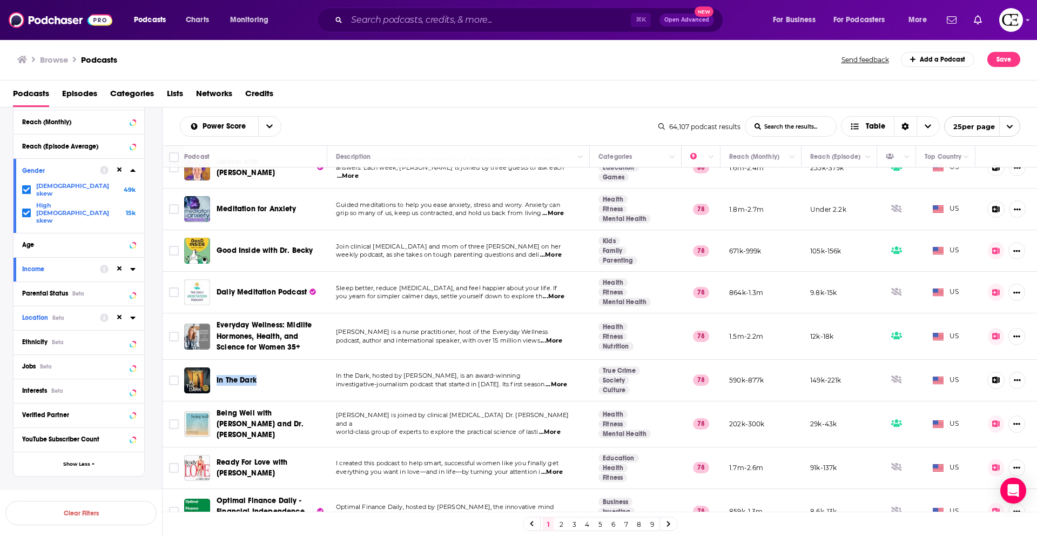
drag, startPoint x: 560, startPoint y: 523, endPoint x: 561, endPoint y: 517, distance: 6.0
click at [561, 523] on link "2" at bounding box center [561, 523] width 11 height 13
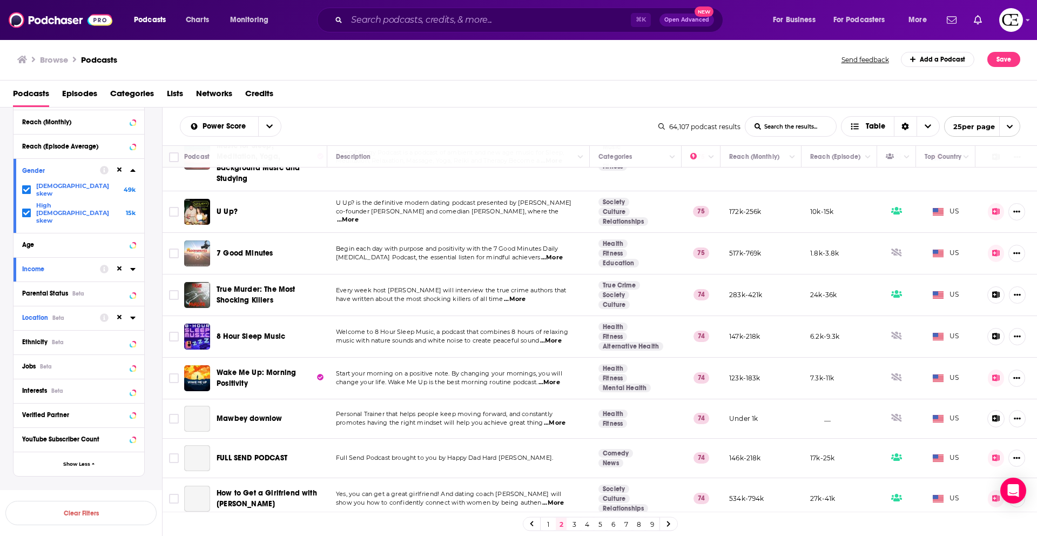
scroll to position [728, 0]
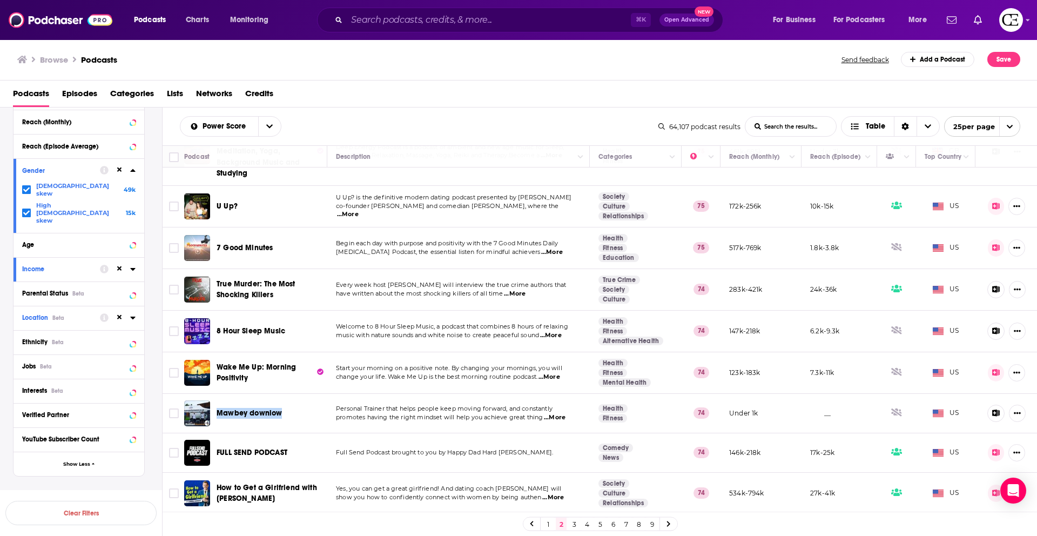
click at [672, 527] on link at bounding box center [668, 523] width 17 height 12
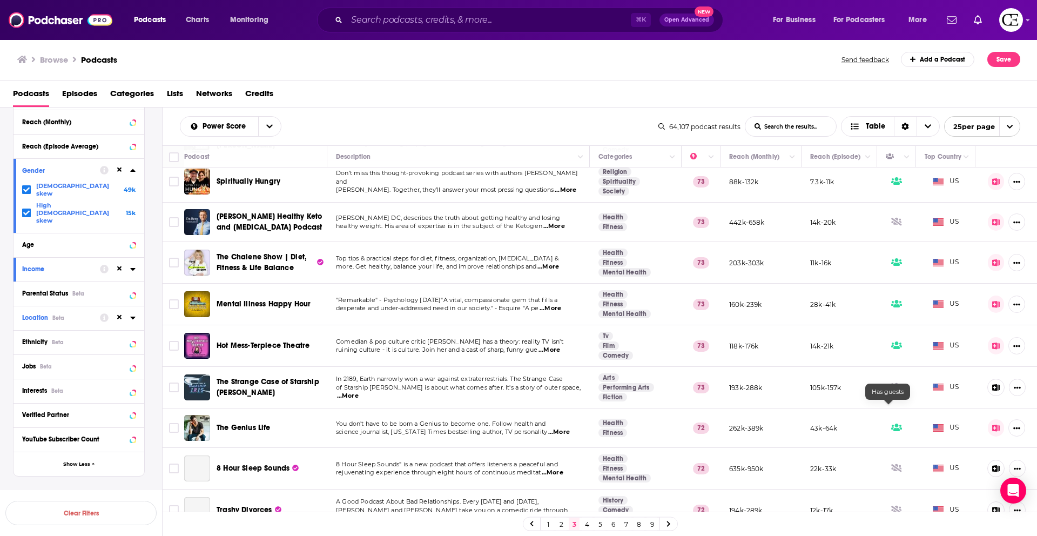
scroll to position [481, 0]
click at [674, 523] on link at bounding box center [668, 523] width 17 height 12
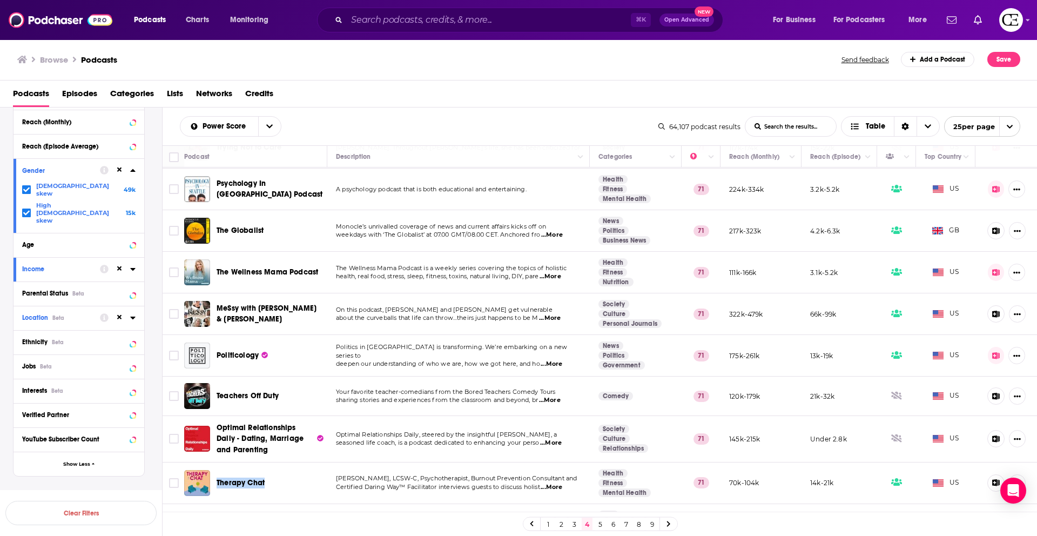
scroll to position [698, 0]
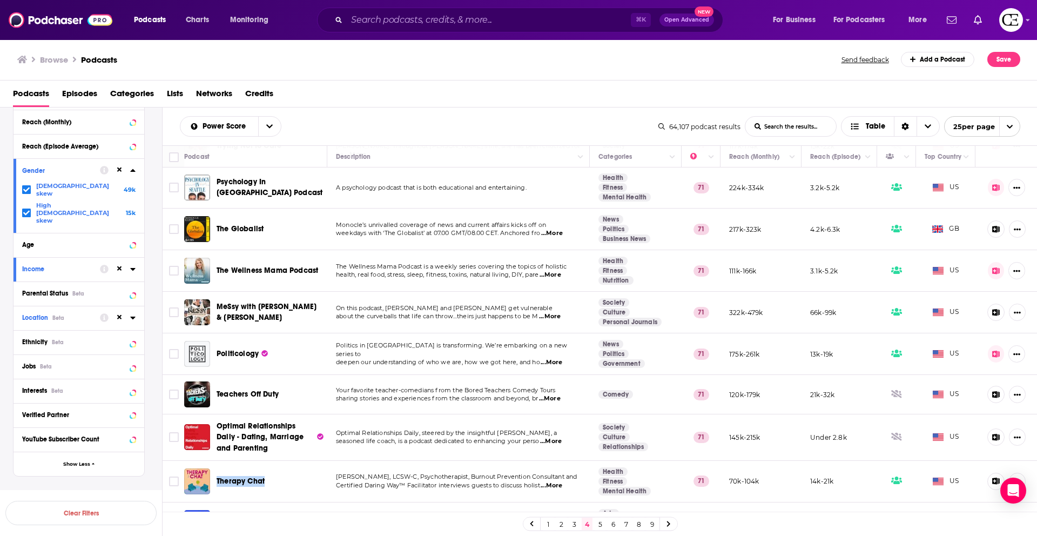
click at [673, 526] on link at bounding box center [668, 523] width 17 height 12
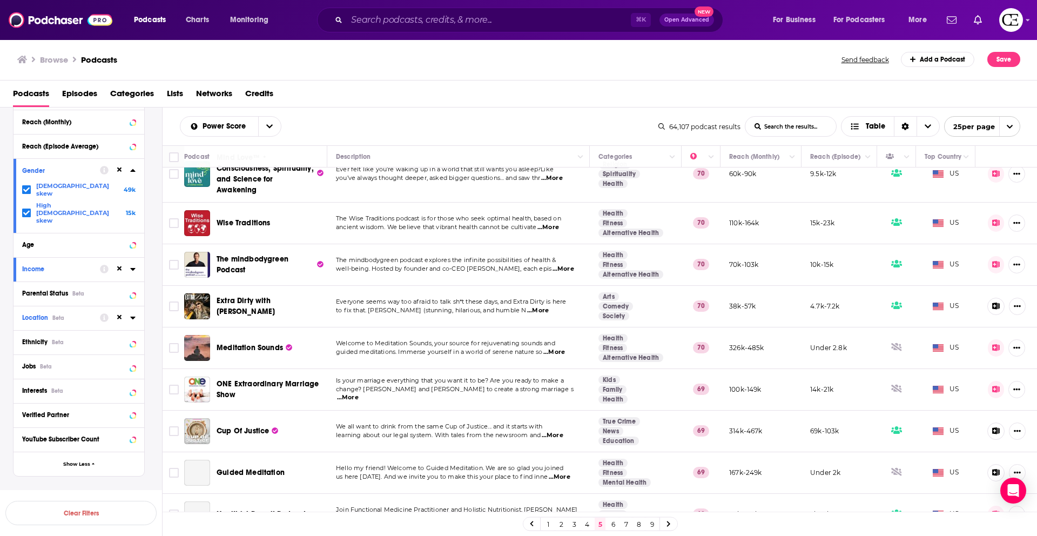
scroll to position [739, 0]
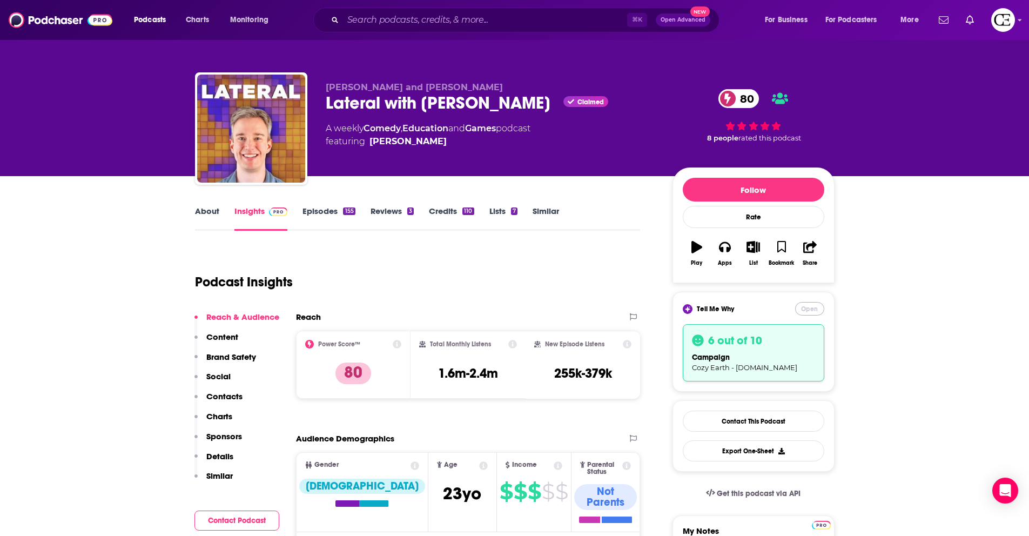
click at [811, 307] on button "Open" at bounding box center [809, 309] width 29 height 14
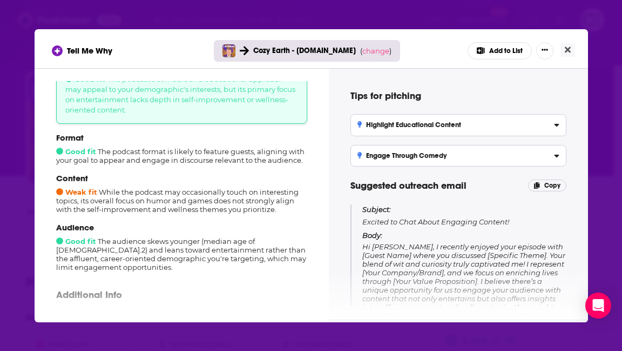
scroll to position [75, 0]
click at [370, 53] on span "change" at bounding box center [375, 50] width 27 height 9
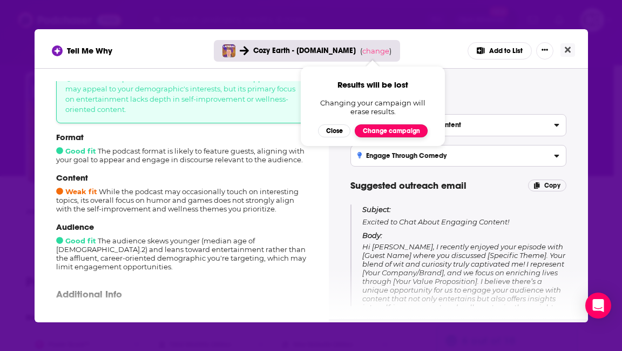
click at [378, 131] on button "Change campaign" at bounding box center [391, 130] width 73 height 13
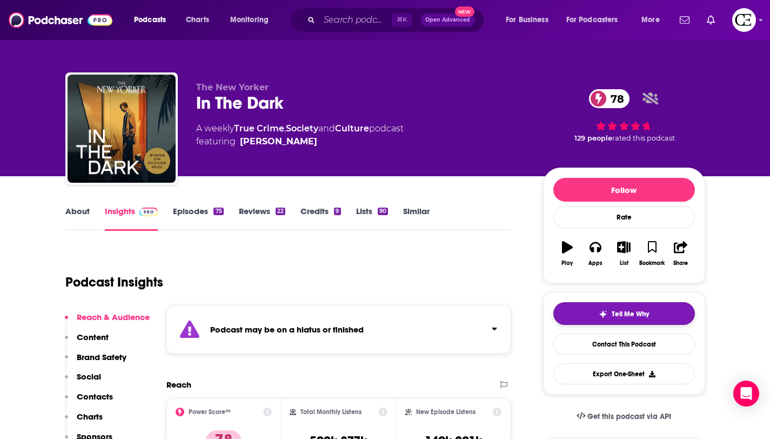
click at [623, 311] on span "Tell Me Why" at bounding box center [629, 314] width 37 height 9
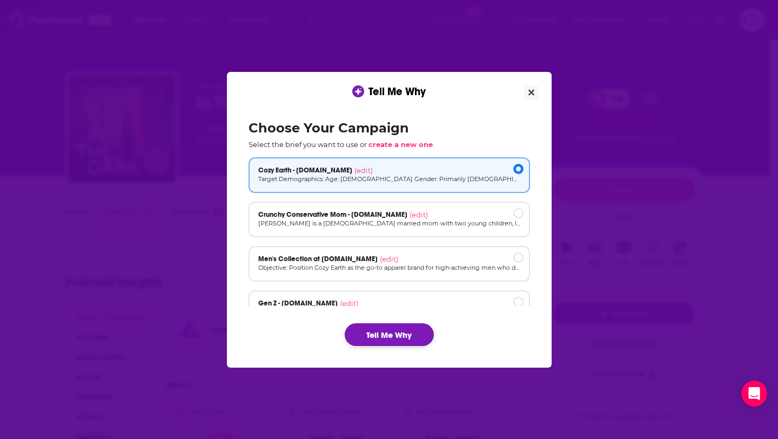
click at [373, 332] on button "Tell Me Why" at bounding box center [389, 334] width 89 height 23
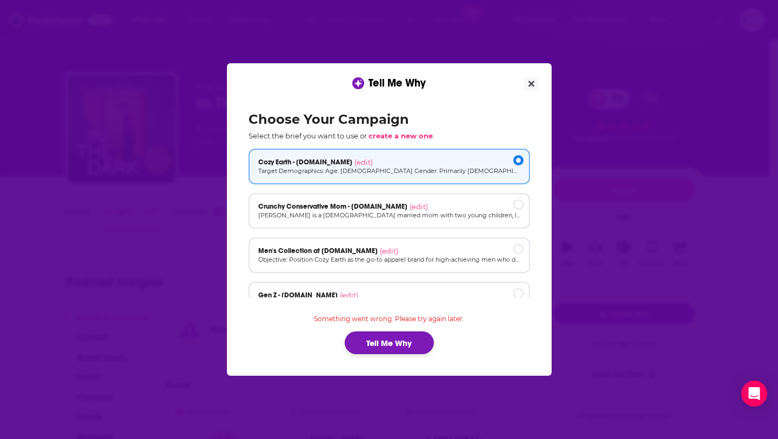
click at [406, 349] on button "Tell Me Why" at bounding box center [389, 342] width 89 height 23
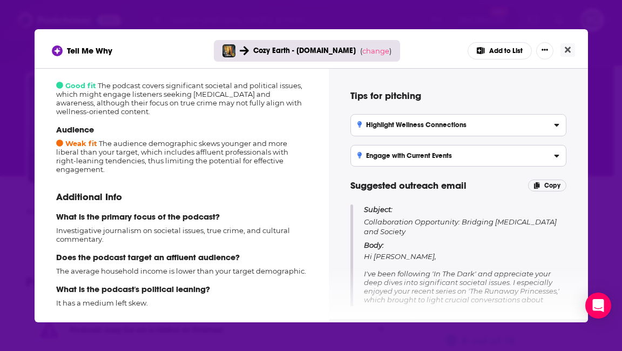
scroll to position [150, 0]
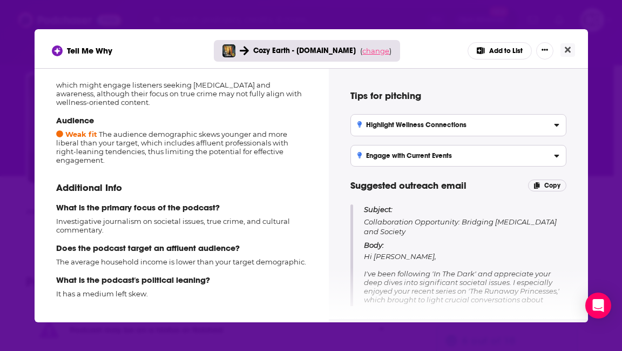
click at [369, 52] on span "change" at bounding box center [375, 50] width 27 height 9
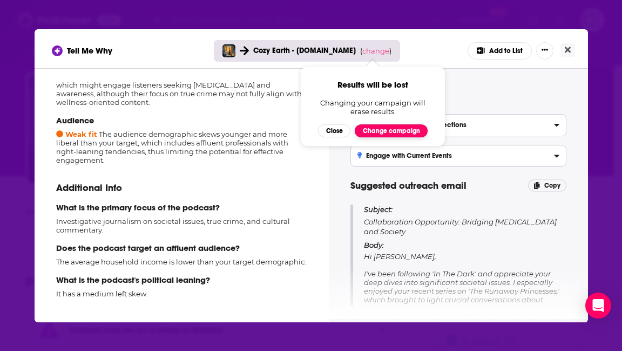
click at [386, 132] on button "Change campaign" at bounding box center [391, 130] width 73 height 13
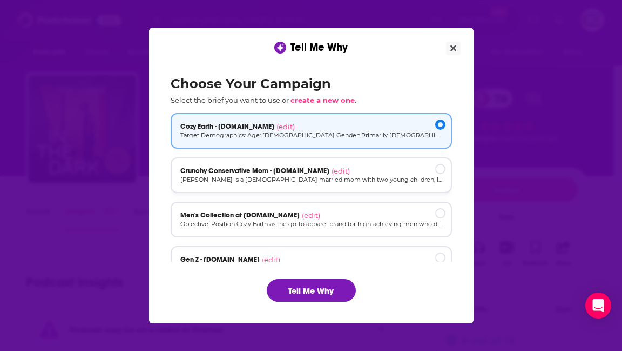
click at [389, 180] on p "[PERSON_NAME] is a [DEMOGRAPHIC_DATA] married mom with two young children, livi…" at bounding box center [311, 179] width 262 height 9
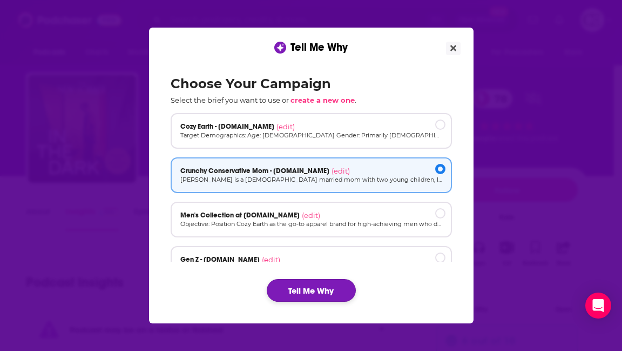
click at [342, 288] on button "Tell Me Why" at bounding box center [311, 290] width 89 height 23
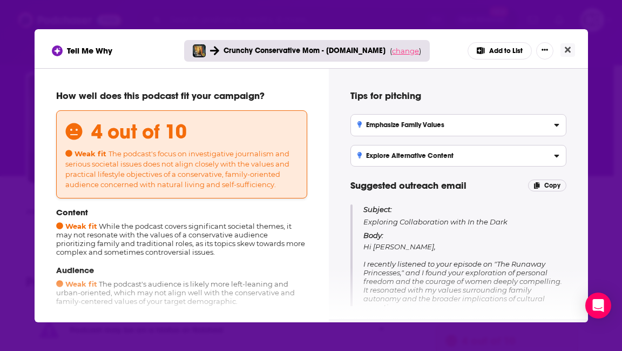
click at [400, 52] on span "change" at bounding box center [405, 50] width 27 height 9
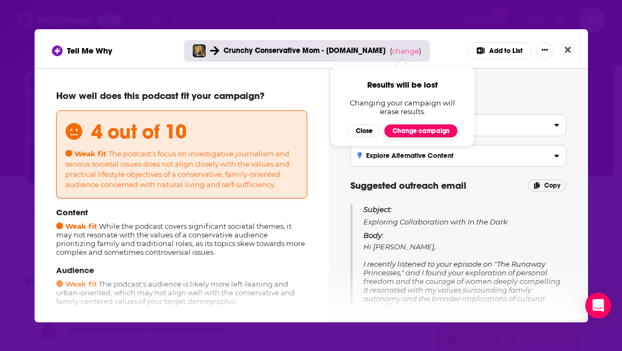
click at [426, 127] on button "Change campaign" at bounding box center [421, 130] width 73 height 13
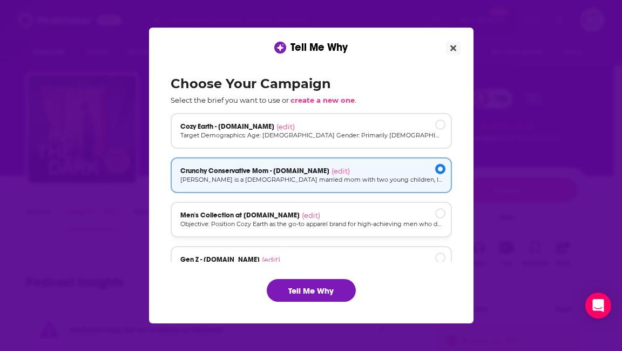
click at [407, 223] on p "Objective: Position Cozy Earth as the go-to apparel brand for high-achieving me…" at bounding box center [311, 223] width 262 height 9
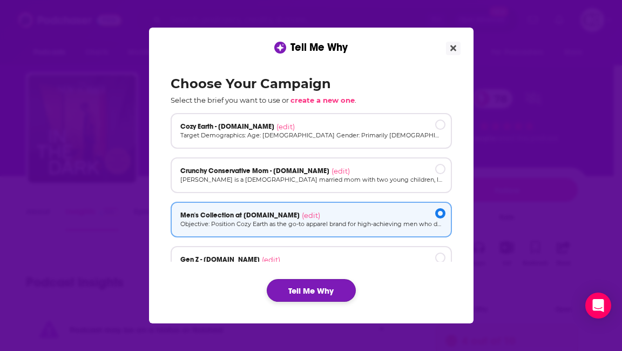
click at [339, 289] on button "Tell Me Why" at bounding box center [311, 290] width 89 height 23
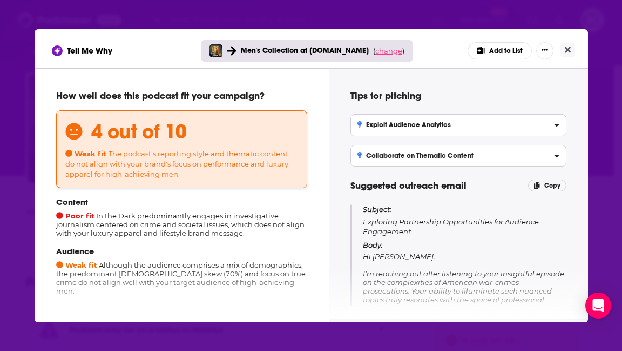
click at [387, 49] on span "change" at bounding box center [388, 50] width 27 height 9
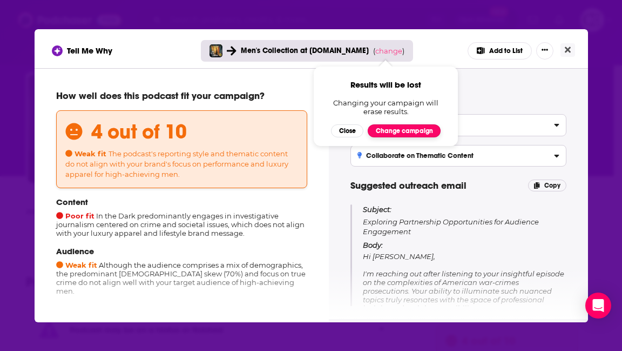
click at [398, 133] on button "Change campaign" at bounding box center [404, 130] width 73 height 13
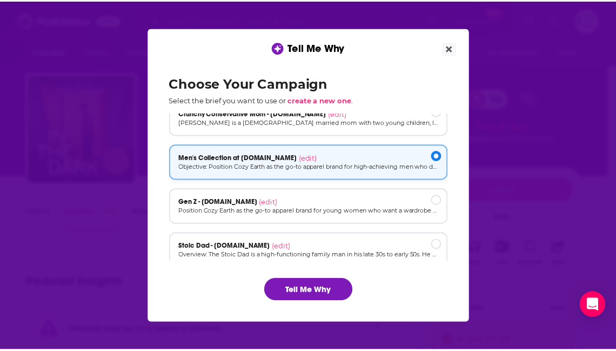
scroll to position [72, 0]
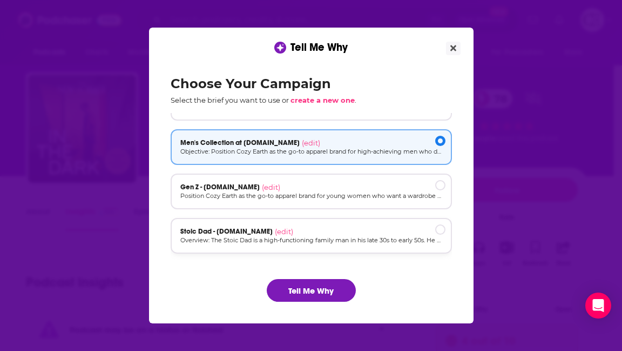
click at [345, 227] on div "Stoic Dad - cozyearth.com (edit)" at bounding box center [311, 231] width 262 height 9
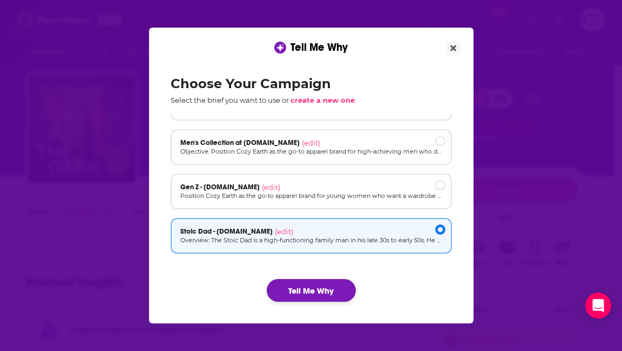
click at [342, 287] on button "Tell Me Why" at bounding box center [311, 290] width 89 height 23
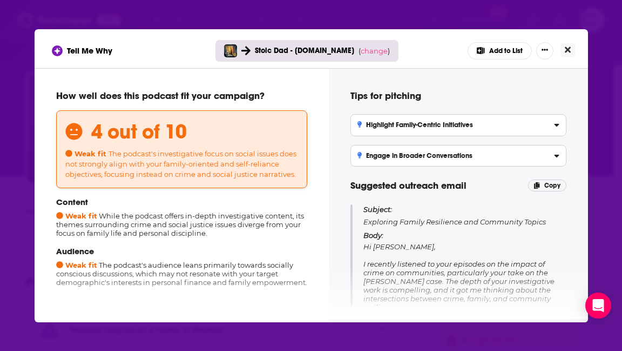
click at [566, 51] on icon "Close" at bounding box center [568, 49] width 6 height 6
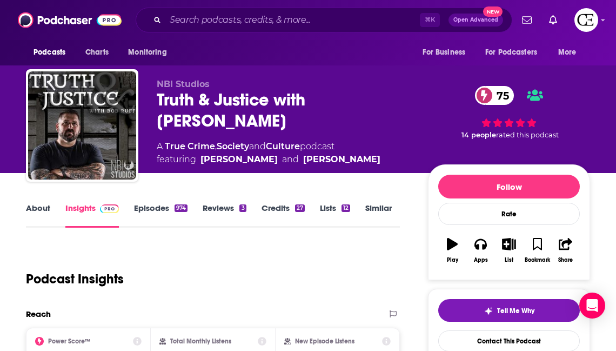
scroll to position [41, 0]
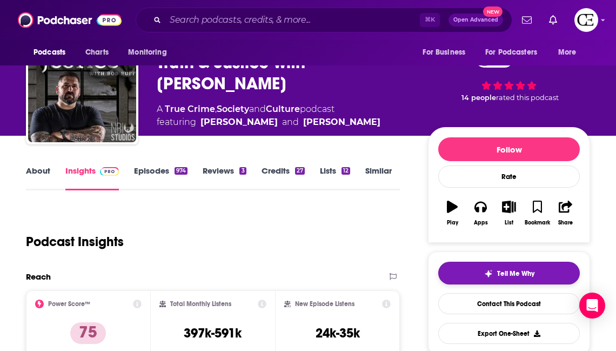
click at [507, 270] on span "Tell Me Why" at bounding box center [515, 273] width 37 height 9
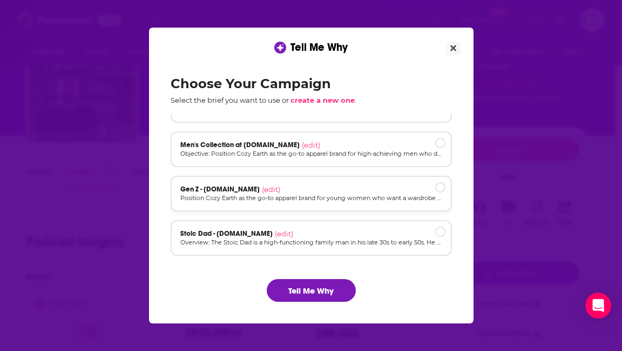
scroll to position [72, 0]
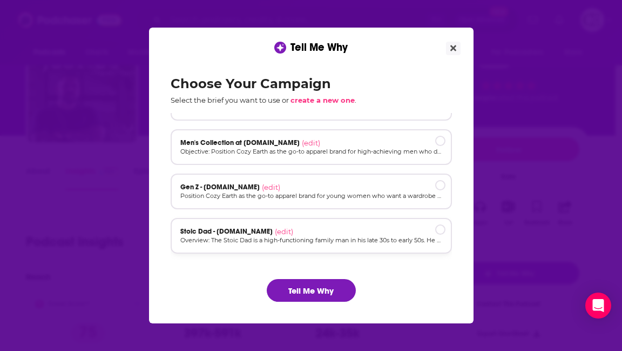
click at [377, 234] on div "Stoic Dad - [DOMAIN_NAME] (edit)" at bounding box center [311, 231] width 262 height 9
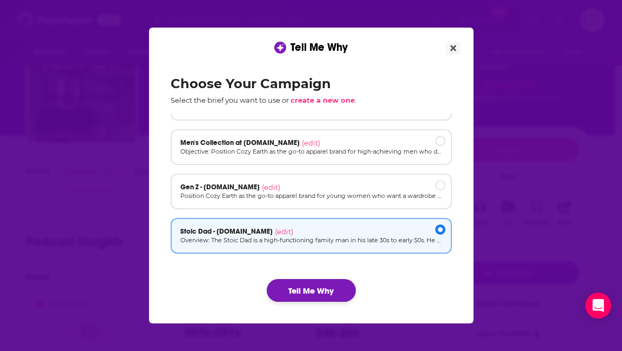
click at [326, 288] on button "Tell Me Why" at bounding box center [311, 290] width 89 height 23
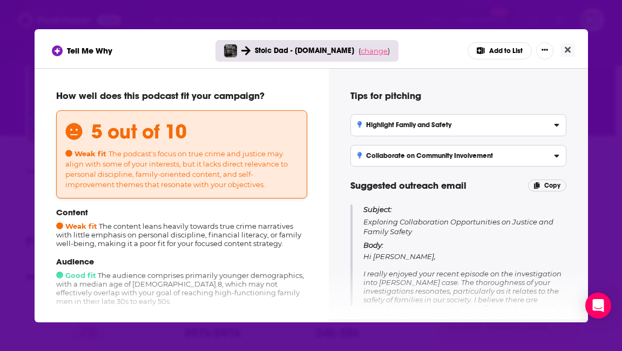
click at [379, 55] on span "change" at bounding box center [374, 50] width 27 height 9
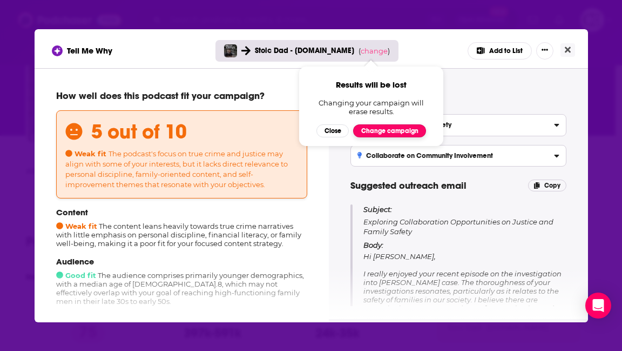
click at [386, 131] on button "Change campaign" at bounding box center [389, 130] width 73 height 13
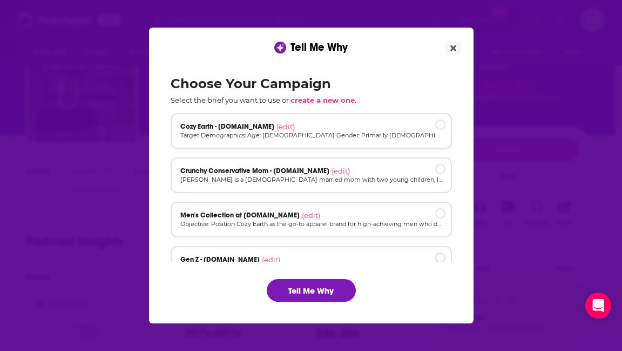
click at [375, 135] on p "Target Demographics: Age: [DEMOGRAPHIC_DATA] Gender: Primarily [DEMOGRAPHIC_DAT…" at bounding box center [311, 135] width 262 height 9
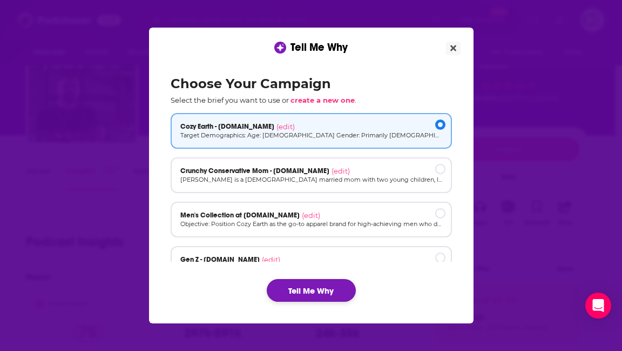
click at [326, 290] on button "Tell Me Why" at bounding box center [311, 290] width 89 height 23
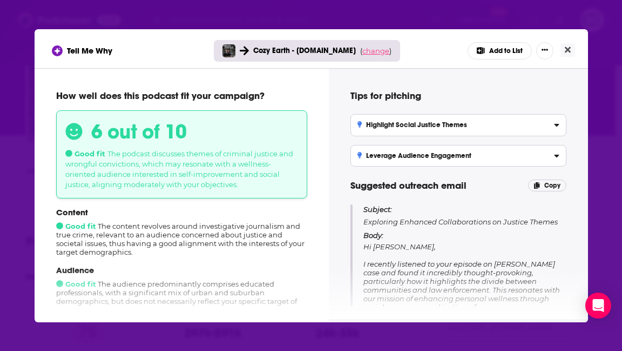
click at [373, 51] on span "change" at bounding box center [375, 50] width 27 height 9
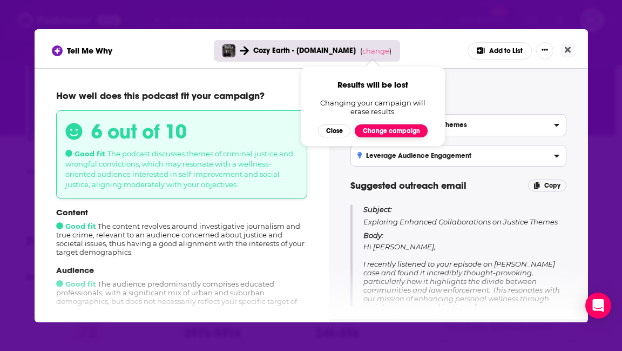
click at [386, 129] on button "Change campaign" at bounding box center [391, 130] width 73 height 13
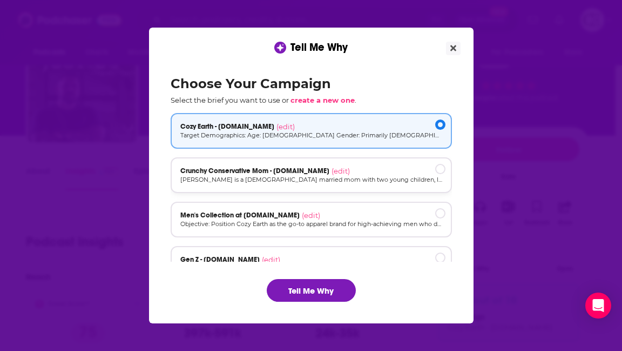
click at [389, 167] on div "Crunchy Conservative Mom - cozyearth.com (edit)" at bounding box center [311, 170] width 262 height 9
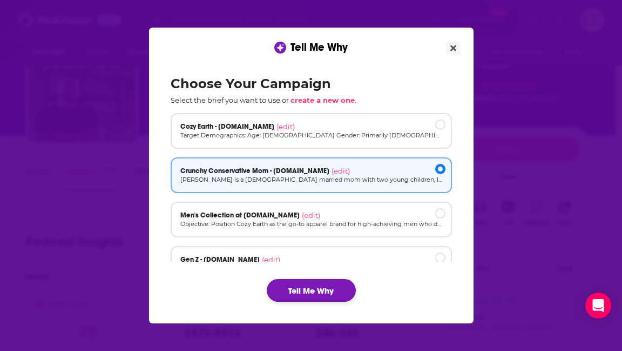
click at [341, 286] on button "Tell Me Why" at bounding box center [311, 290] width 89 height 23
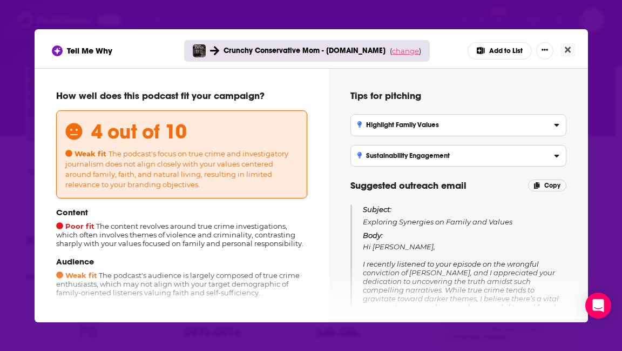
click at [403, 52] on span "change" at bounding box center [405, 50] width 27 height 9
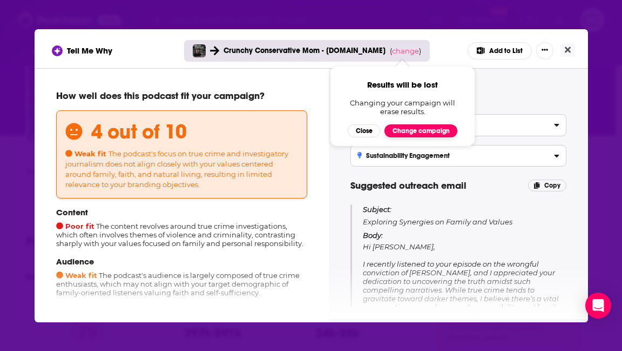
click at [426, 129] on button "Change campaign" at bounding box center [421, 130] width 73 height 13
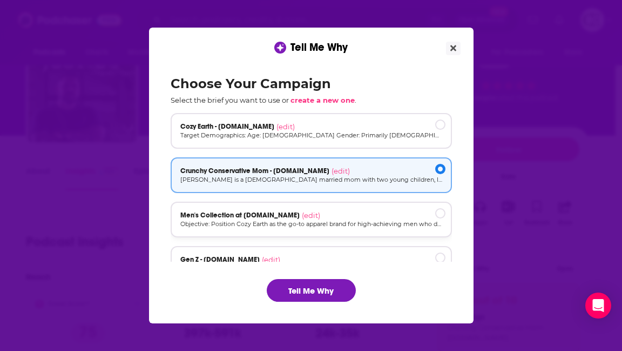
click at [389, 223] on p "Objective: Position Cozy Earth as the go-to apparel brand for high-achieving me…" at bounding box center [311, 223] width 262 height 9
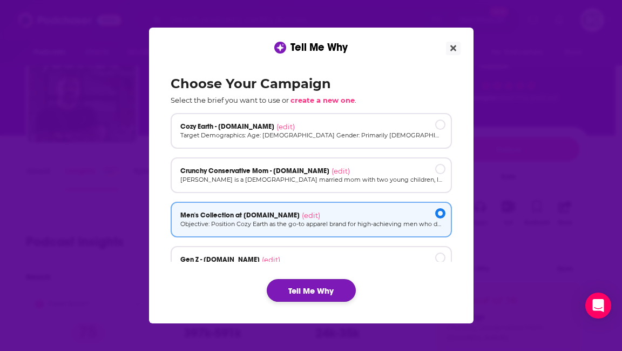
click at [337, 285] on button "Tell Me Why" at bounding box center [311, 290] width 89 height 23
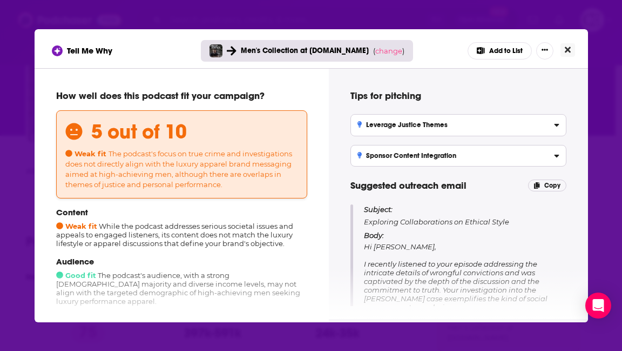
click at [567, 52] on icon "Close" at bounding box center [568, 49] width 6 height 9
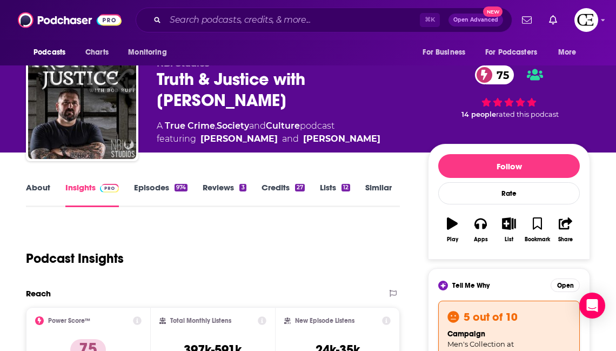
scroll to position [19, 0]
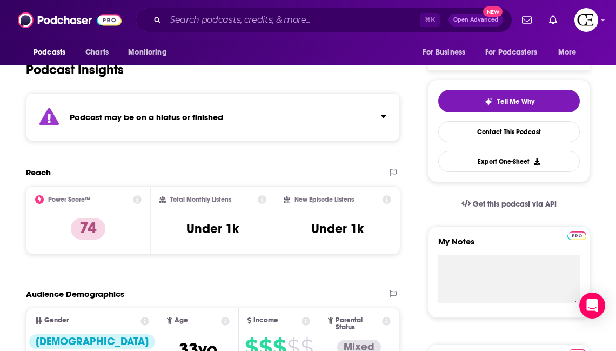
scroll to position [212, 0]
click at [192, 120] on strong "Podcast may be on a hiatus or finished" at bounding box center [146, 117] width 153 height 10
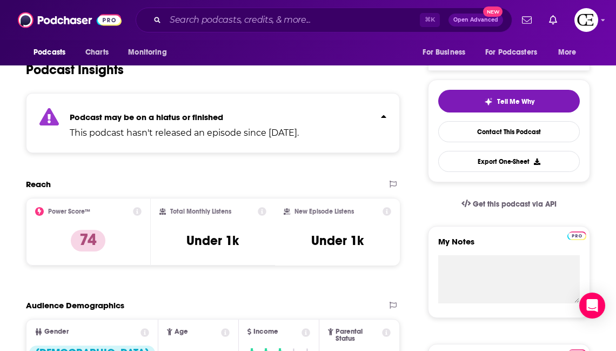
click at [192, 120] on strong "Podcast may be on a hiatus or finished" at bounding box center [146, 117] width 153 height 10
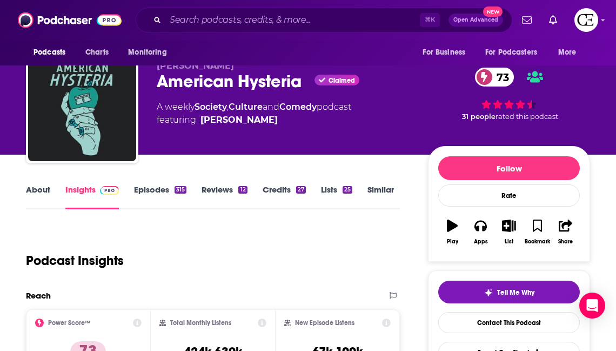
scroll to position [35, 0]
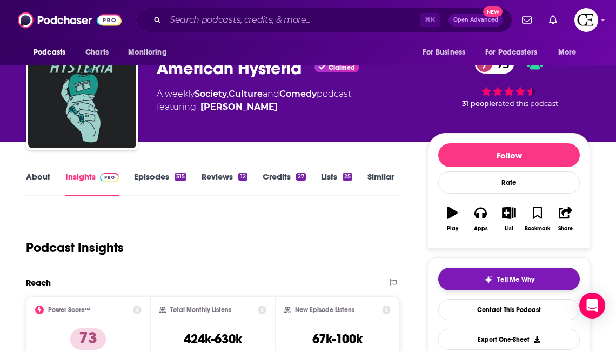
click at [507, 275] on span "Tell Me Why" at bounding box center [515, 279] width 37 height 9
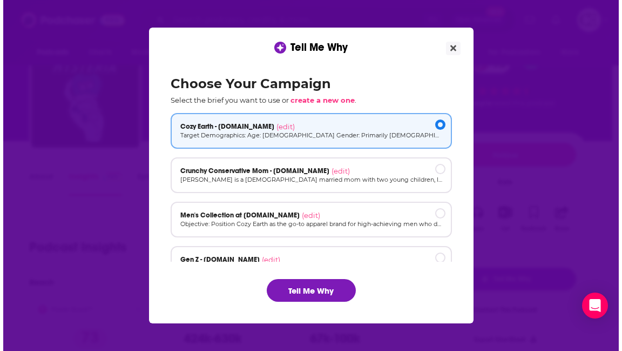
scroll to position [0, 0]
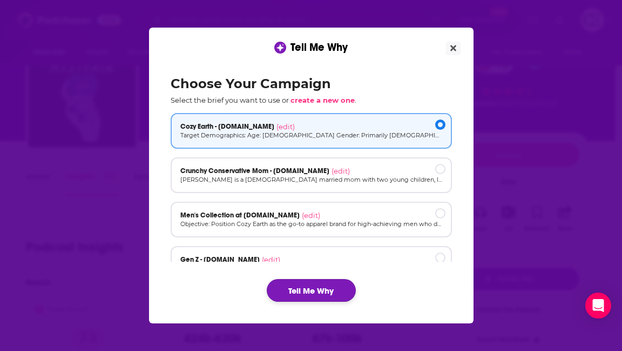
click at [339, 281] on button "Tell Me Why" at bounding box center [311, 290] width 89 height 23
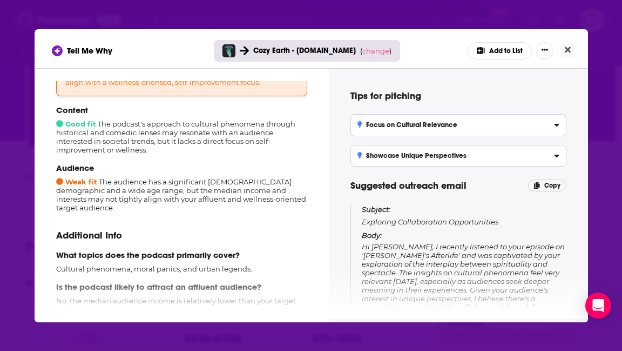
scroll to position [118, 0]
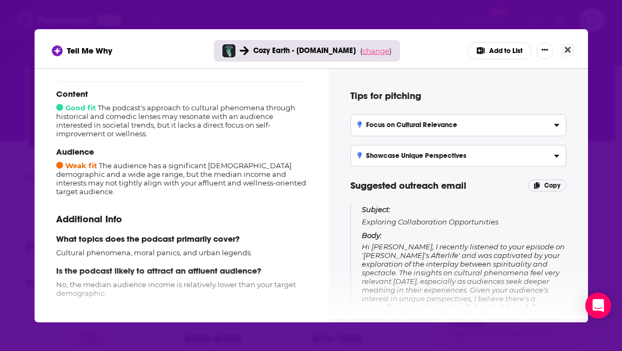
click at [368, 53] on span "change" at bounding box center [375, 50] width 27 height 9
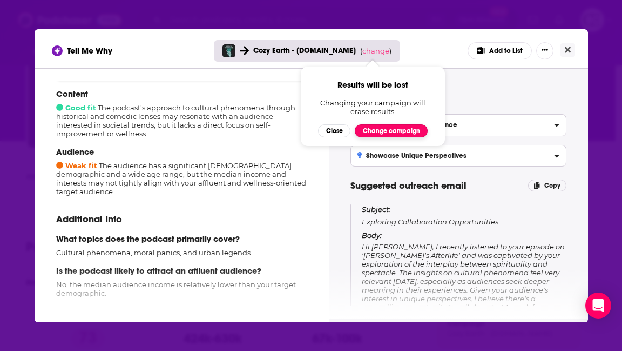
click at [387, 126] on button "Change campaign" at bounding box center [391, 130] width 73 height 13
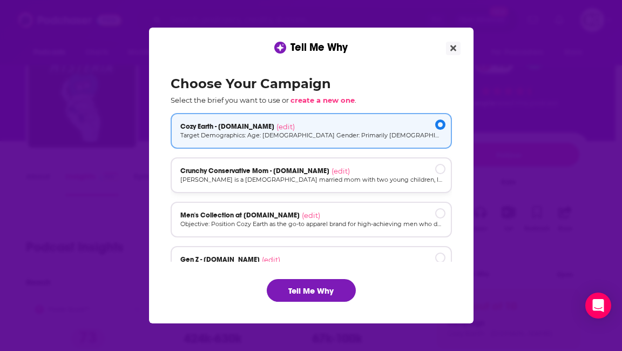
click at [373, 183] on p "[PERSON_NAME] is a [DEMOGRAPHIC_DATA] married mom with two young children, livi…" at bounding box center [311, 179] width 262 height 9
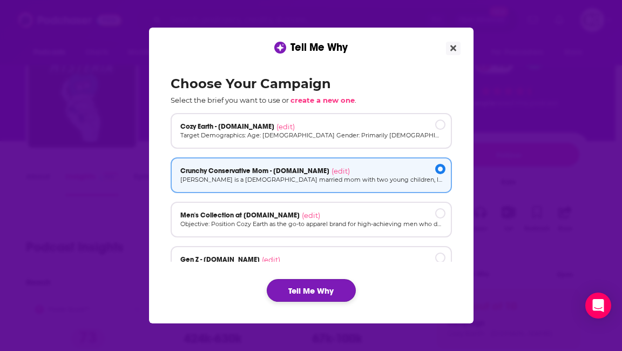
click at [317, 293] on button "Tell Me Why" at bounding box center [311, 290] width 89 height 23
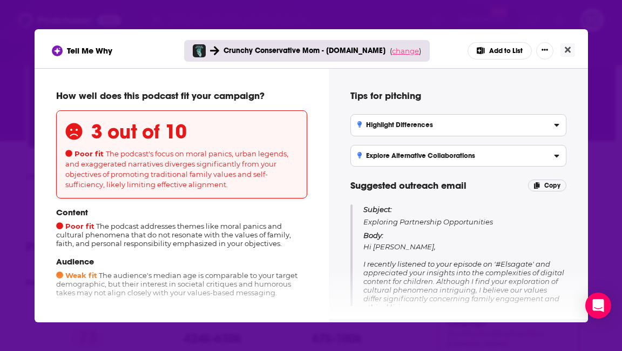
click at [412, 51] on span "change" at bounding box center [405, 50] width 27 height 9
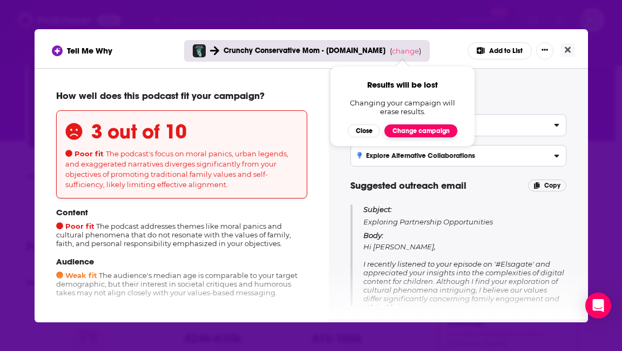
click at [416, 131] on button "Change campaign" at bounding box center [421, 130] width 73 height 13
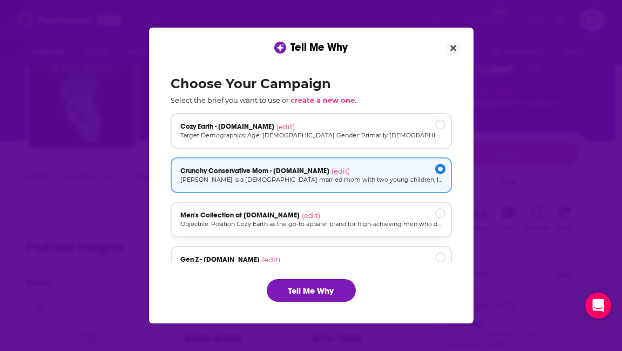
click at [404, 211] on div "Men's Collection at cozyearth.com (edit)" at bounding box center [311, 215] width 262 height 9
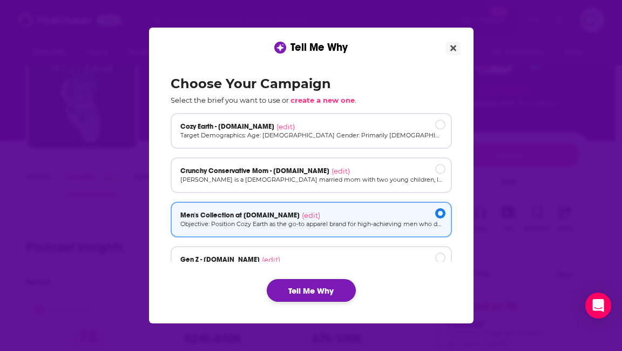
click at [336, 286] on button "Tell Me Why" at bounding box center [311, 290] width 89 height 23
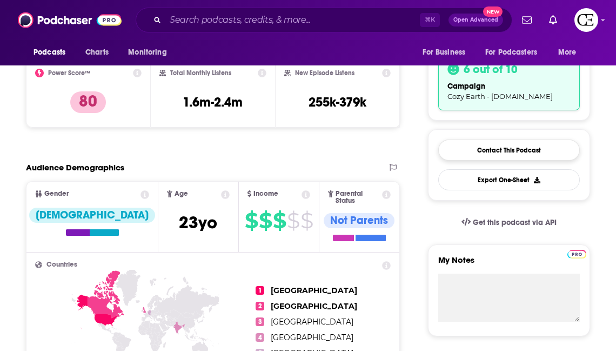
scroll to position [100, 0]
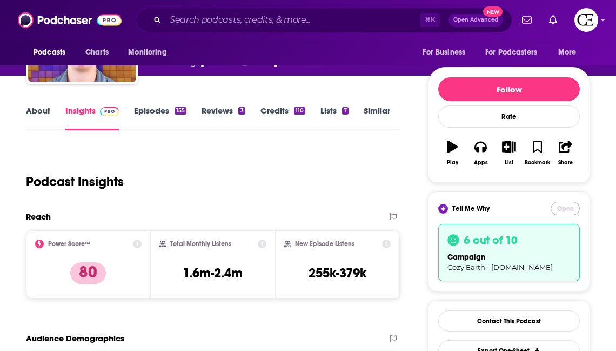
click at [562, 207] on button "Open" at bounding box center [564, 208] width 29 height 14
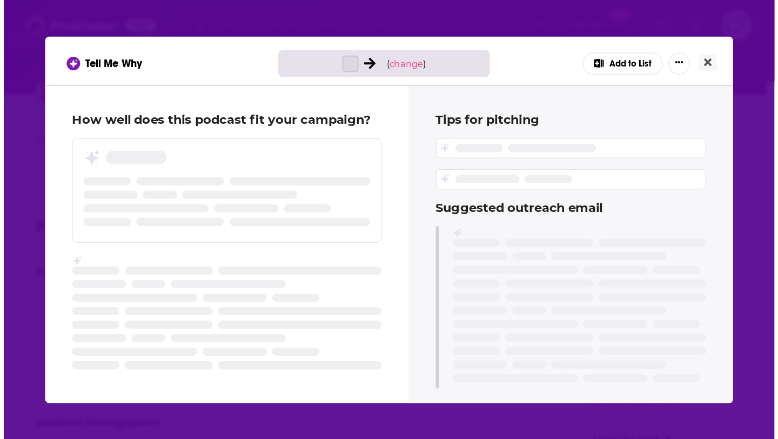
scroll to position [0, 0]
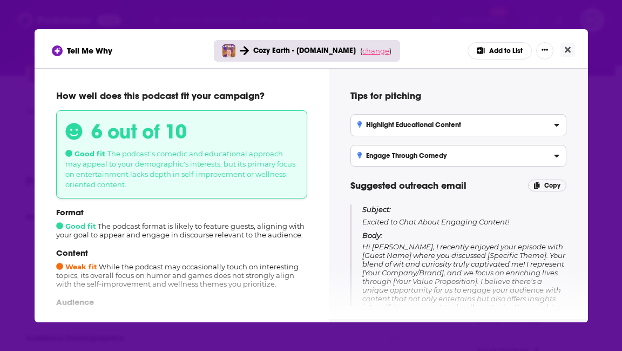
click at [368, 55] on span "change" at bounding box center [375, 50] width 27 height 9
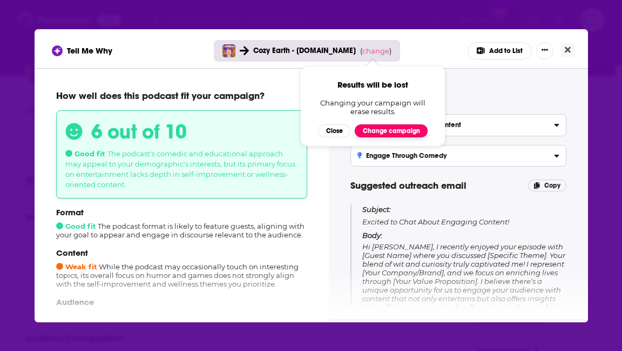
click at [381, 126] on button "Change campaign" at bounding box center [391, 130] width 73 height 13
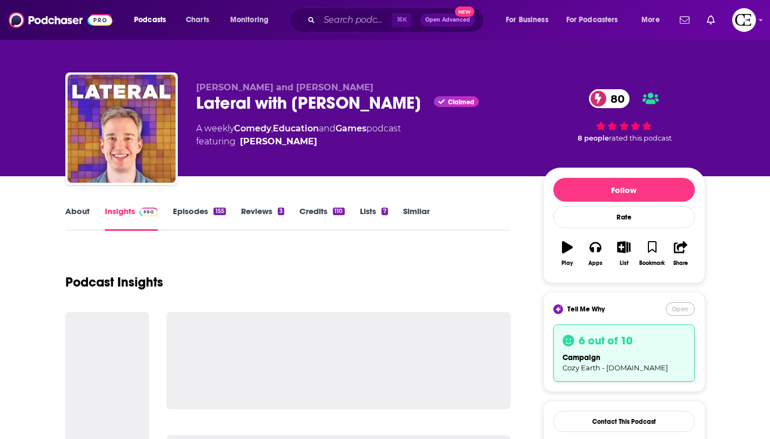
click at [678, 306] on button "Open" at bounding box center [679, 309] width 29 height 14
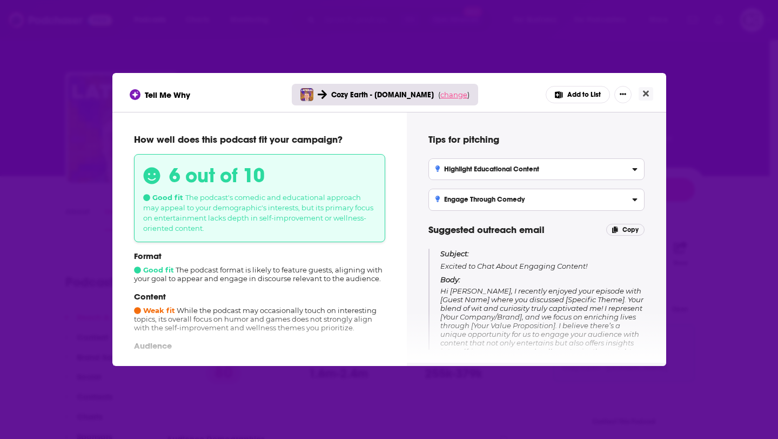
click at [443, 96] on span "change" at bounding box center [453, 94] width 27 height 9
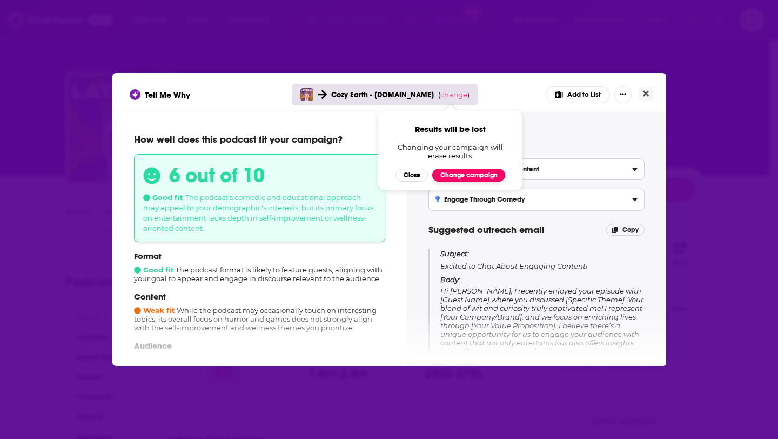
click at [455, 173] on button "Change campaign" at bounding box center [468, 175] width 73 height 13
